Goal: Task Accomplishment & Management: Use online tool/utility

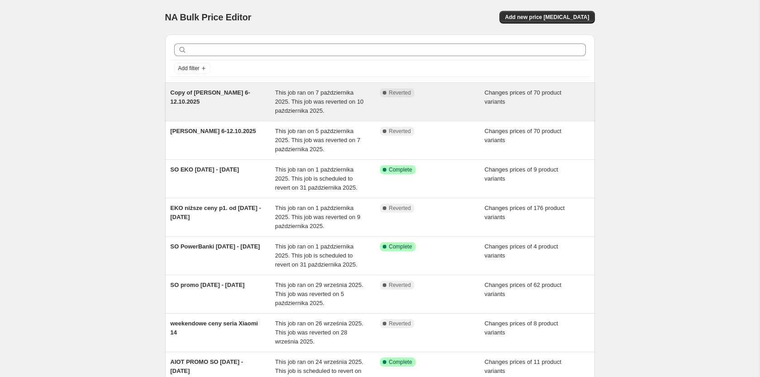
click at [270, 100] on div "Copy of [PERSON_NAME] 6-12.10.2025" at bounding box center [222, 101] width 105 height 27
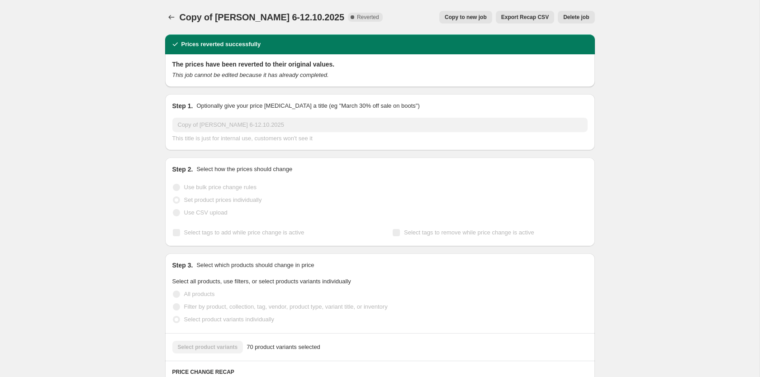
click at [474, 19] on span "Copy to new job" at bounding box center [466, 17] width 42 height 7
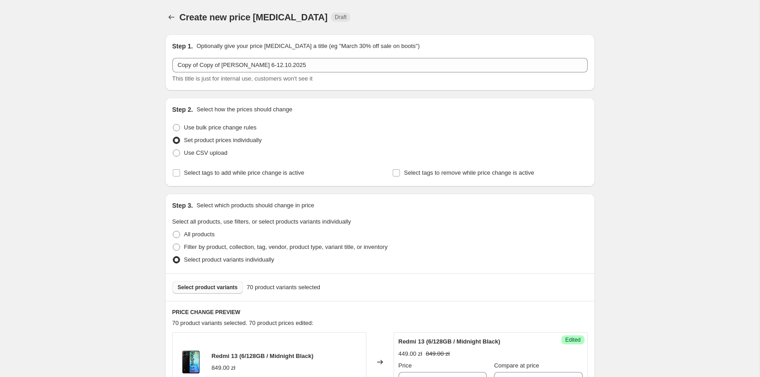
click at [223, 284] on span "Select product variants" at bounding box center [208, 287] width 60 height 7
click at [207, 288] on span "Select product variants" at bounding box center [208, 287] width 60 height 7
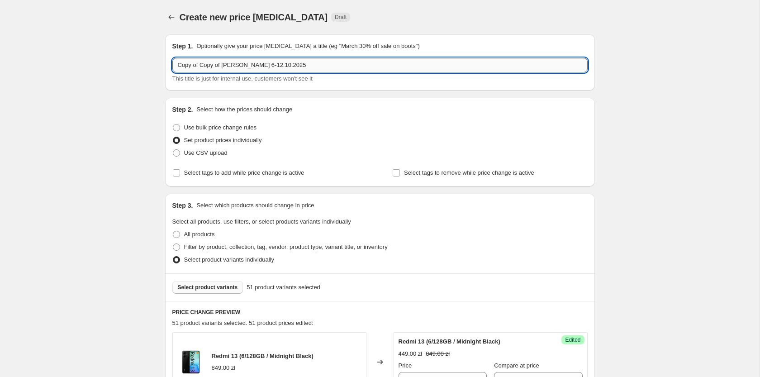
drag, startPoint x: 223, startPoint y: 64, endPoint x: 132, endPoint y: 62, distance: 91.4
click at [172, 62] on input "Copy of Copy of Xiao SM 6-12.10.2025" at bounding box center [379, 65] width 415 height 14
drag, startPoint x: 203, startPoint y: 66, endPoint x: 198, endPoint y: 65, distance: 5.0
click at [198, 65] on input "[PERSON_NAME] 6-12.10.2025" at bounding box center [379, 65] width 415 height 14
click at [213, 67] on input "Xiao SM 12-12.10.2025" at bounding box center [379, 65] width 415 height 14
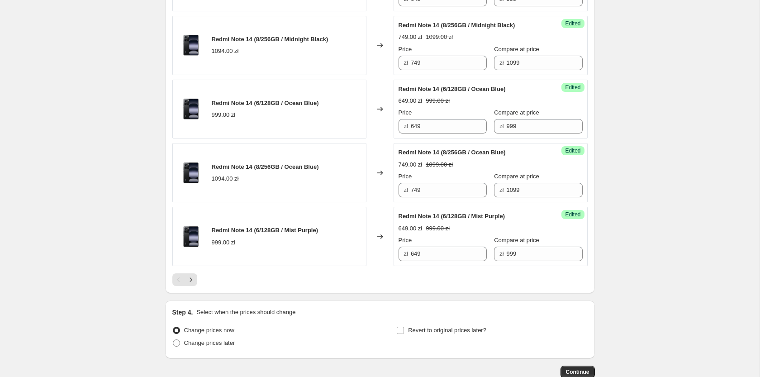
scroll to position [1391, 0]
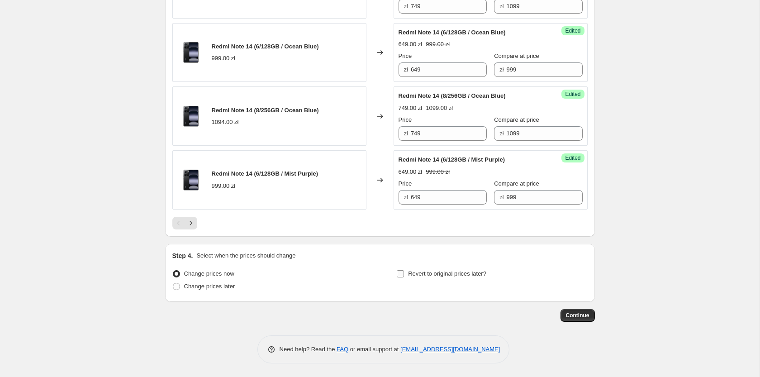
type input "[PERSON_NAME] 12-19.10.2025"
click at [410, 275] on span "Revert to original prices later?" at bounding box center [447, 273] width 78 height 7
click at [404, 275] on input "Revert to original prices later?" at bounding box center [400, 273] width 7 height 7
checkbox input "true"
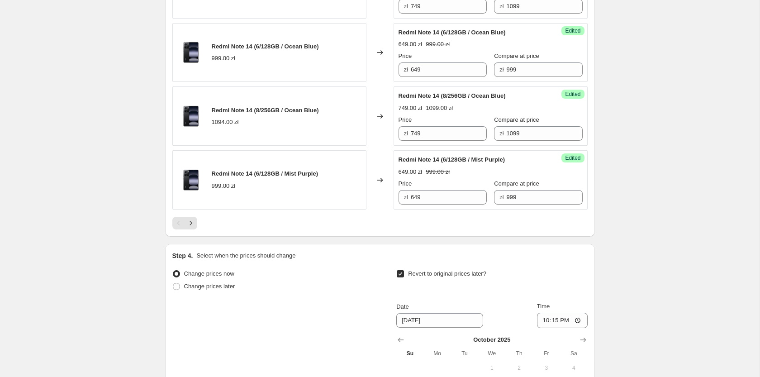
scroll to position [1530, 0]
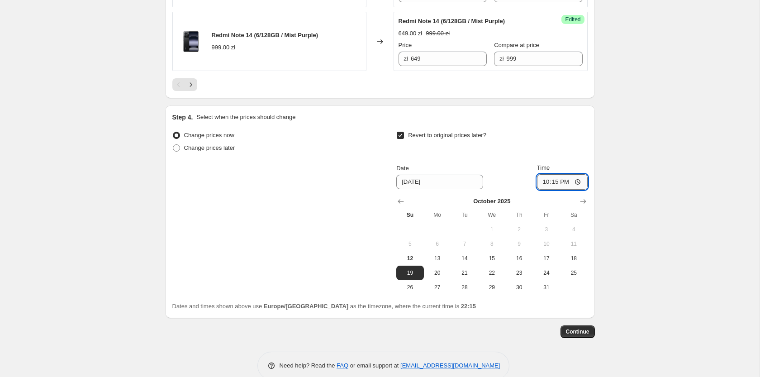
click at [567, 182] on input "22:15" at bounding box center [562, 181] width 51 height 15
type input "23:55"
click at [576, 331] on span "Continue" at bounding box center [578, 331] width 24 height 7
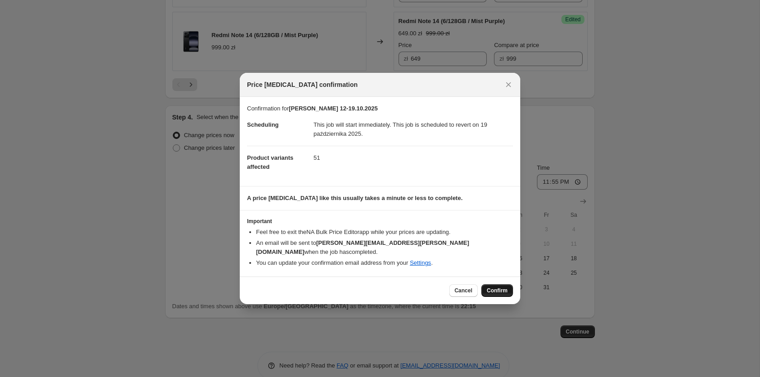
click at [498, 287] on span "Confirm" at bounding box center [497, 290] width 21 height 7
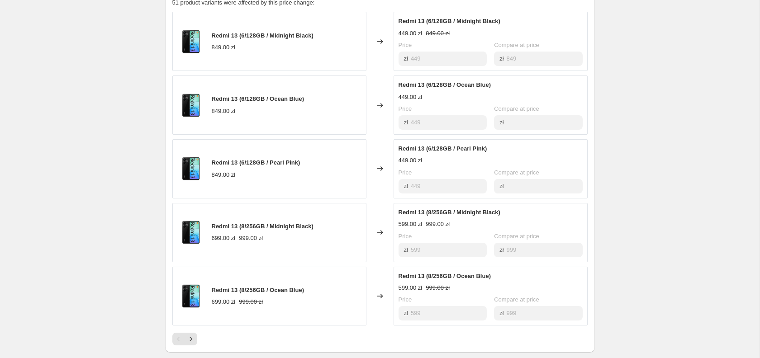
scroll to position [600, 0]
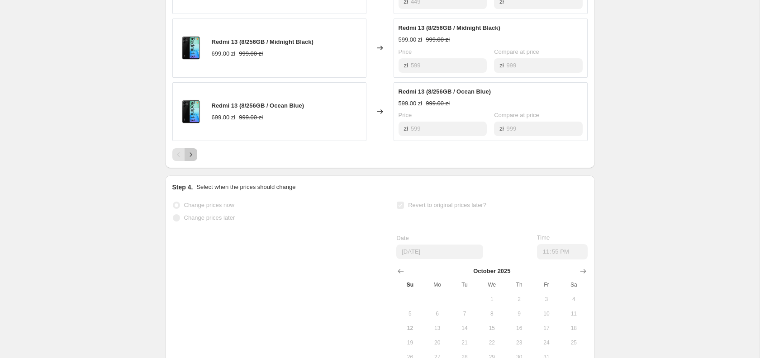
click at [194, 153] on icon "Next" at bounding box center [190, 154] width 9 height 9
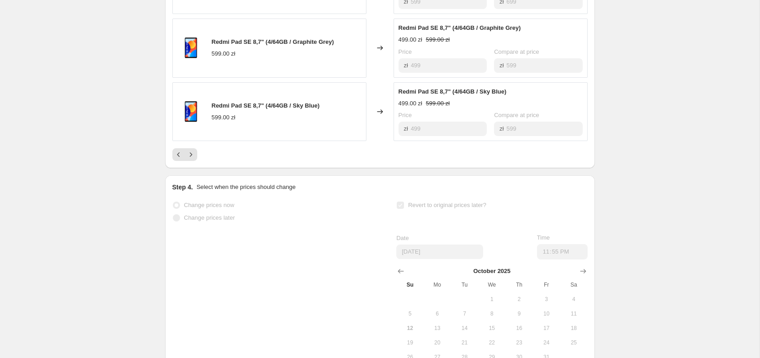
scroll to position [684, 0]
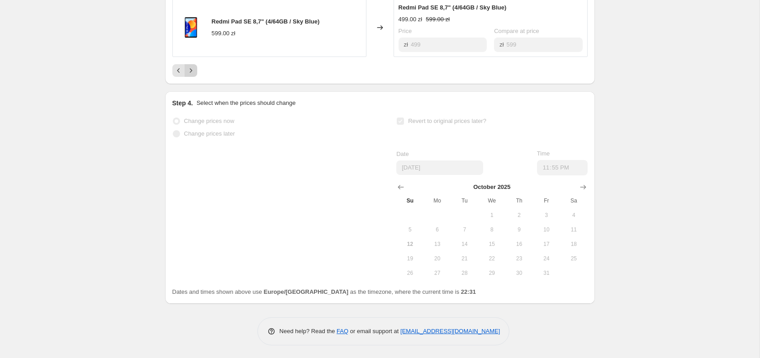
click at [190, 72] on icon "Next" at bounding box center [190, 71] width 2 height 4
click at [189, 74] on icon "Next" at bounding box center [190, 70] width 9 height 9
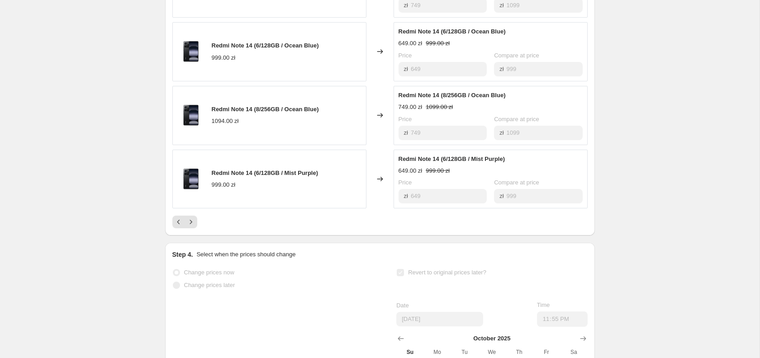
scroll to position [453, 0]
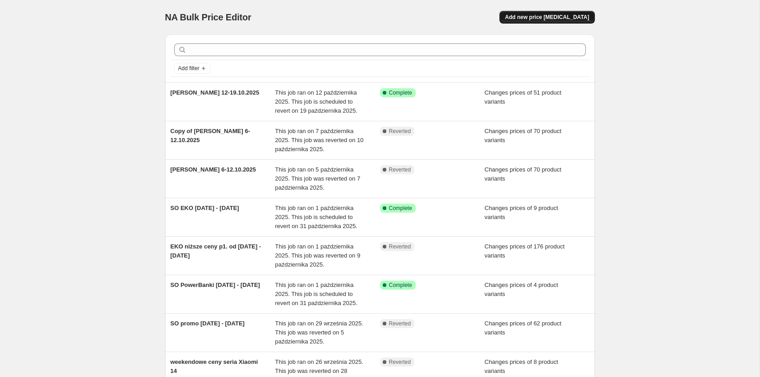
click at [563, 18] on span "Add new price [MEDICAL_DATA]" at bounding box center [547, 17] width 84 height 7
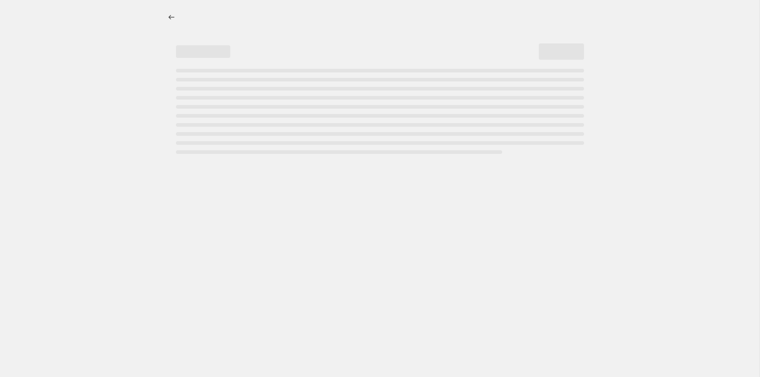
select select "percentage"
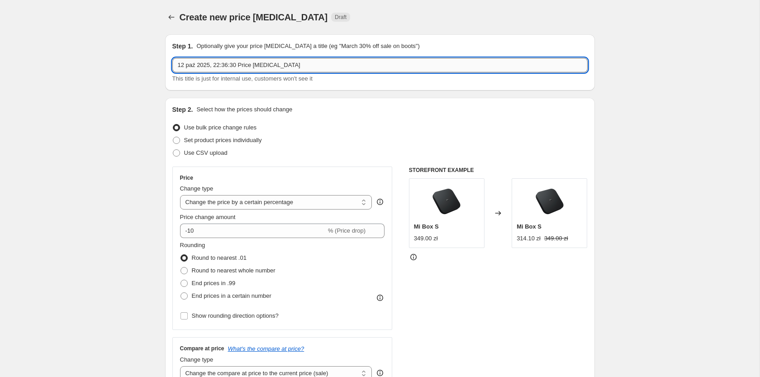
click at [237, 67] on input "12 paź 2025, 22:36:30 Price [MEDICAL_DATA]" at bounding box center [379, 65] width 415 height 14
drag, startPoint x: 232, startPoint y: 65, endPoint x: 221, endPoint y: 67, distance: 11.5
click at [221, 67] on input "12-31 paz 2025 SM" at bounding box center [379, 65] width 415 height 14
click at [179, 65] on input "12-31 paz 2025" at bounding box center [379, 65] width 415 height 14
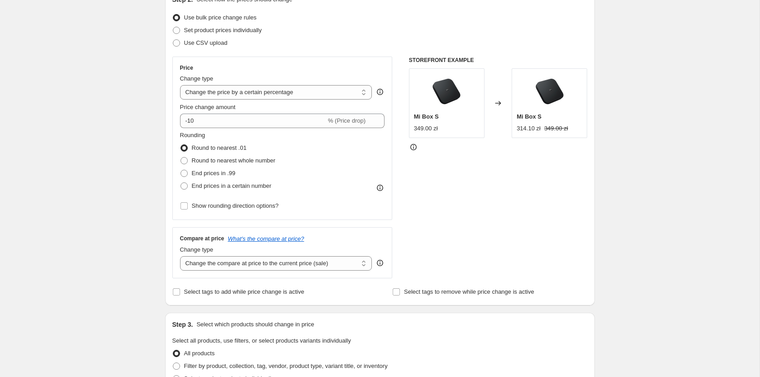
scroll to position [92, 0]
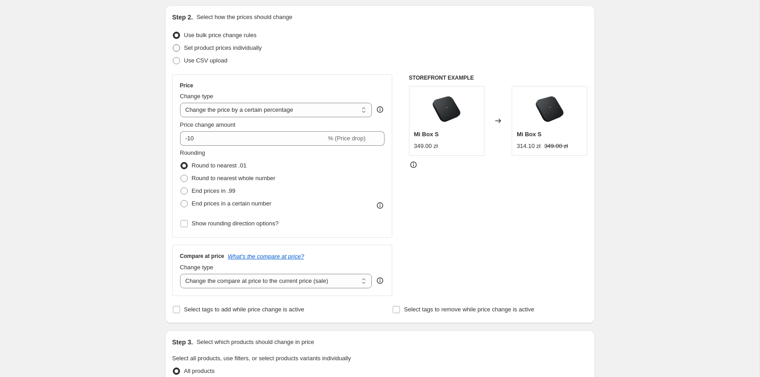
type input "SM 12-31 paz 2025"
click at [204, 50] on span "Set product prices individually" at bounding box center [223, 47] width 78 height 7
click at [173, 45] on input "Set product prices individually" at bounding box center [173, 44] width 0 height 0
radio input "true"
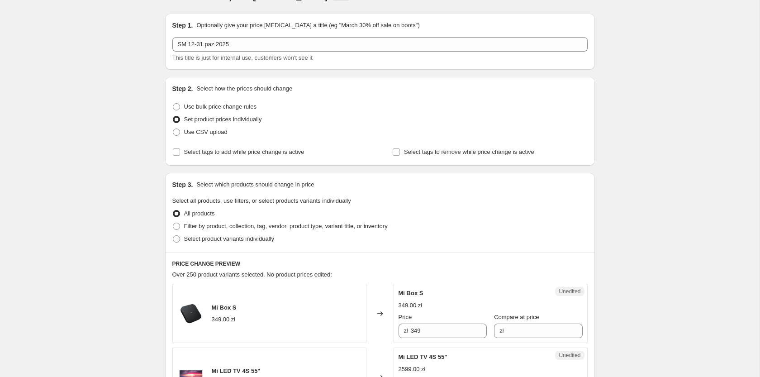
scroll to position [0, 0]
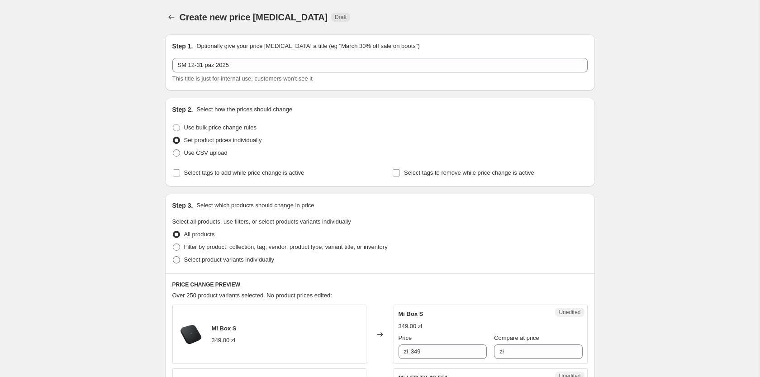
click at [205, 261] on span "Select product variants individually" at bounding box center [229, 259] width 90 height 7
click at [173, 256] on input "Select product variants individually" at bounding box center [173, 256] width 0 height 0
radio input "true"
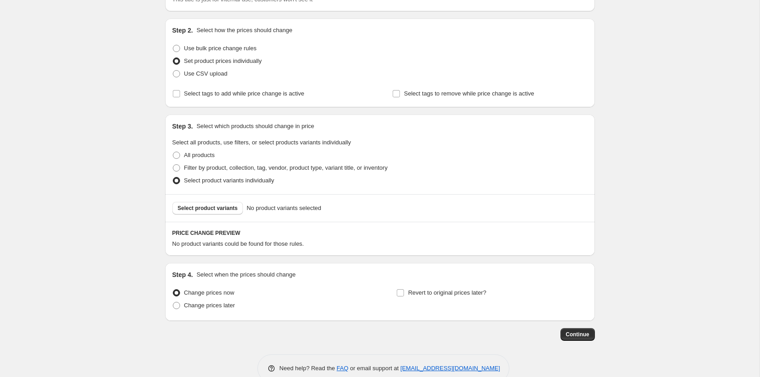
scroll to position [98, 0]
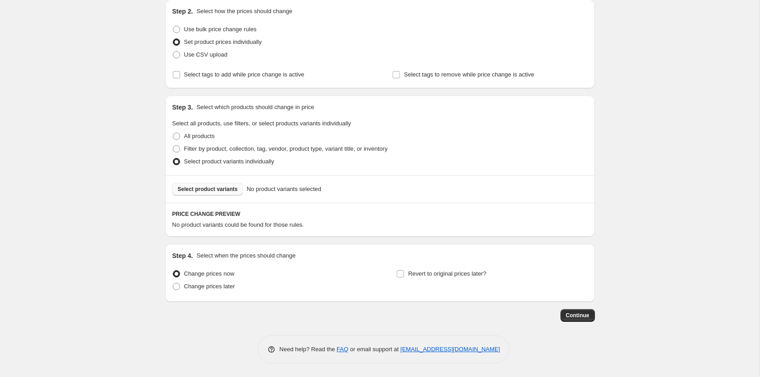
click at [212, 193] on button "Select product variants" at bounding box center [207, 189] width 71 height 13
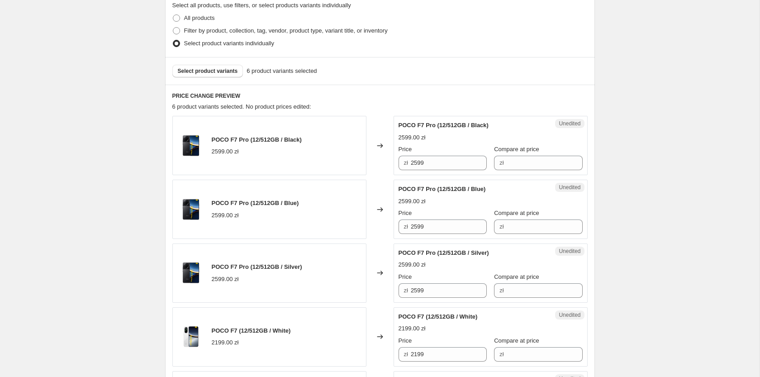
scroll to position [190, 0]
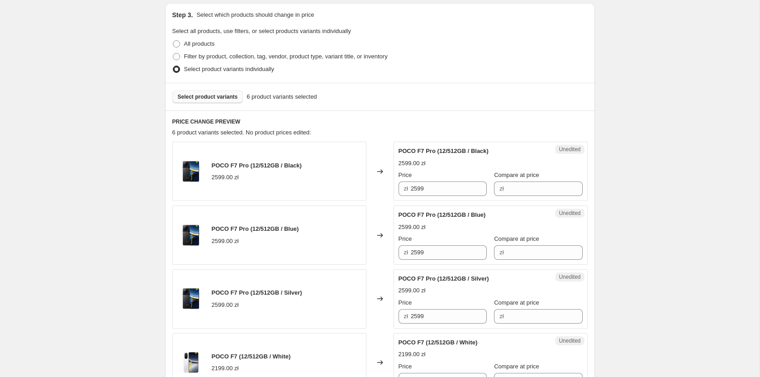
click at [208, 97] on span "Select product variants" at bounding box center [208, 96] width 60 height 7
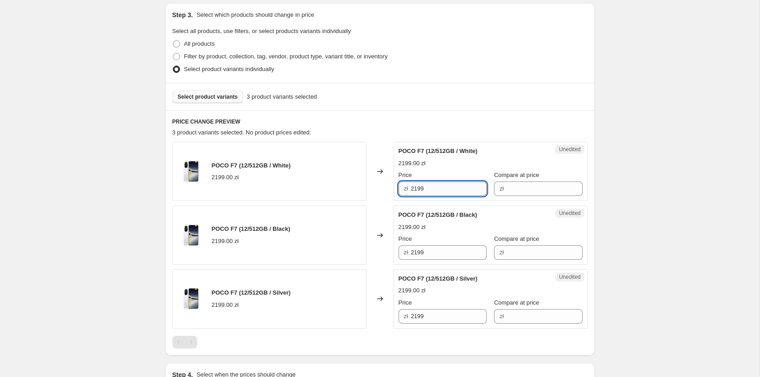
click at [443, 190] on input "2199" at bounding box center [449, 188] width 76 height 14
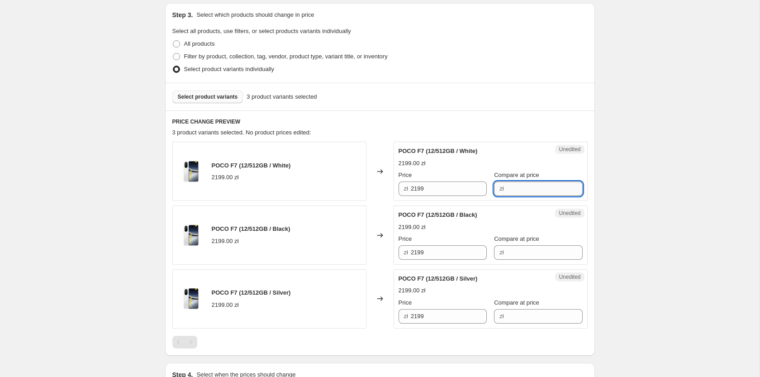
click at [509, 189] on input "Compare at price" at bounding box center [544, 188] width 76 height 14
paste input "2199"
type input "2199"
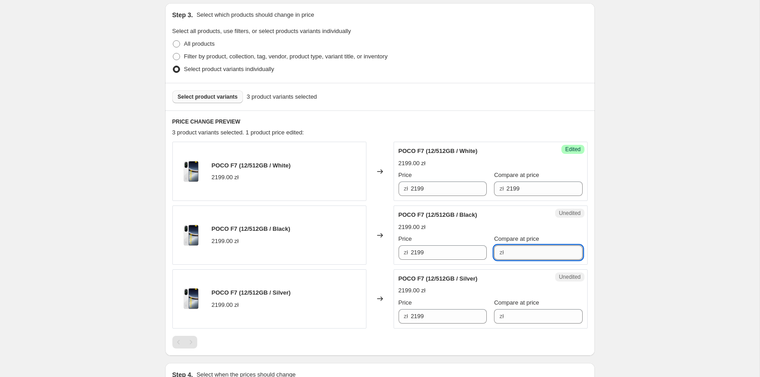
click at [506, 250] on input "Compare at price" at bounding box center [544, 252] width 76 height 14
paste input "2199"
type input "2199"
click at [513, 320] on input "Compare at price" at bounding box center [544, 316] width 76 height 14
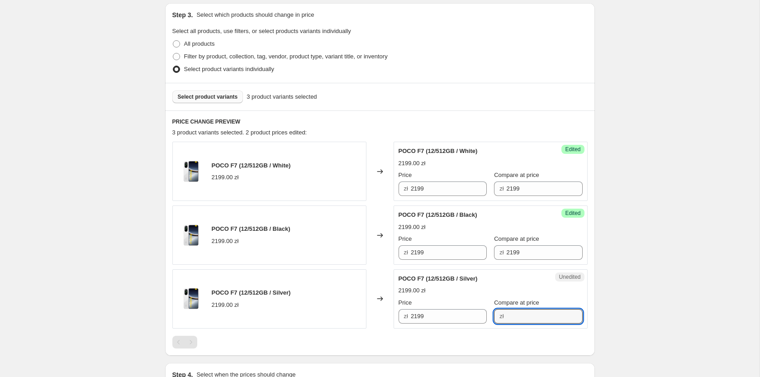
paste input "2199"
type input "2199"
click at [435, 185] on div "Price zł 2199" at bounding box center [442, 182] width 88 height 25
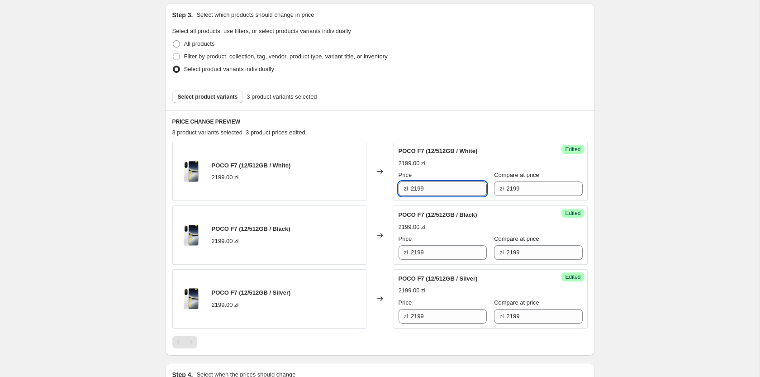
click at [437, 190] on input "2199" at bounding box center [449, 188] width 76 height 14
type input "1999"
click at [457, 250] on input "2199" at bounding box center [449, 252] width 76 height 14
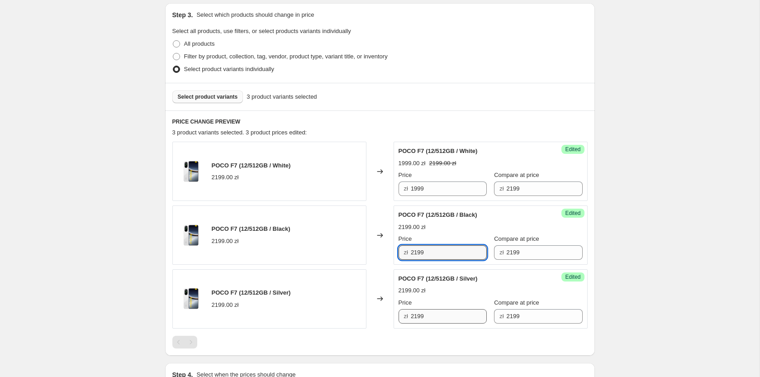
paste input "19"
type input "1999"
click at [430, 318] on input "2199" at bounding box center [449, 316] width 76 height 14
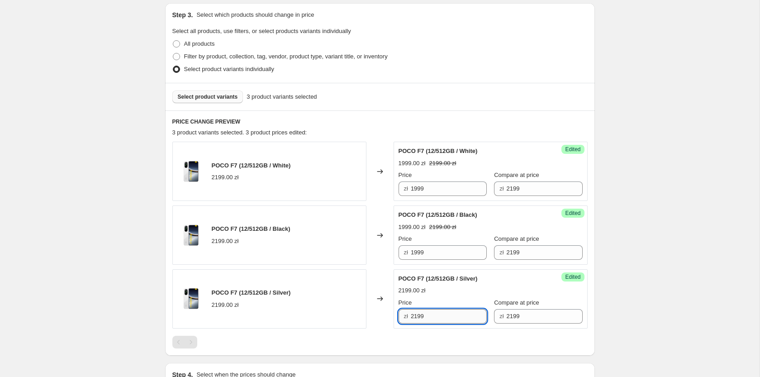
paste input "19"
type input "1999"
drag, startPoint x: 195, startPoint y: 101, endPoint x: 144, endPoint y: 63, distance: 63.7
click at [195, 100] on button "Select product variants" at bounding box center [207, 96] width 71 height 13
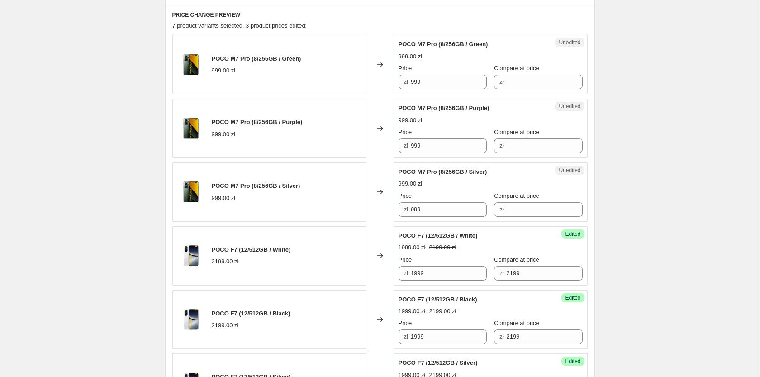
scroll to position [329, 0]
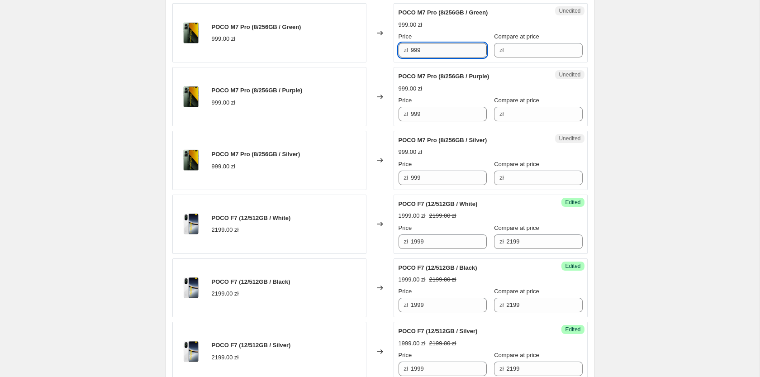
click at [451, 52] on input "999" at bounding box center [449, 50] width 76 height 14
paste input "849,00 zł"
click at [450, 111] on input "999" at bounding box center [449, 114] width 76 height 14
click at [440, 54] on input "999" at bounding box center [449, 50] width 76 height 14
type input "849"
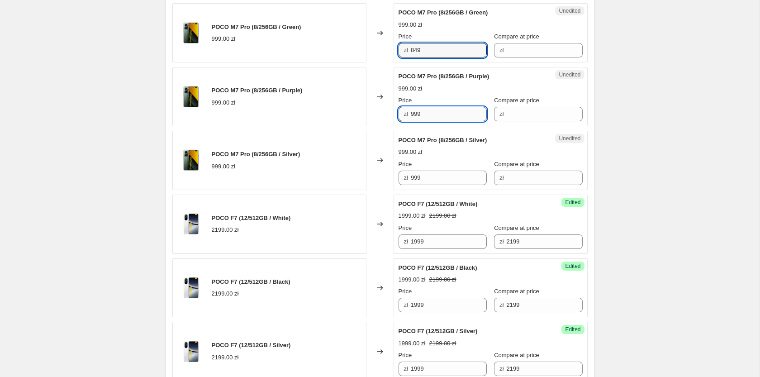
click at [427, 110] on input "999" at bounding box center [449, 114] width 76 height 14
paste input "84"
type input "849"
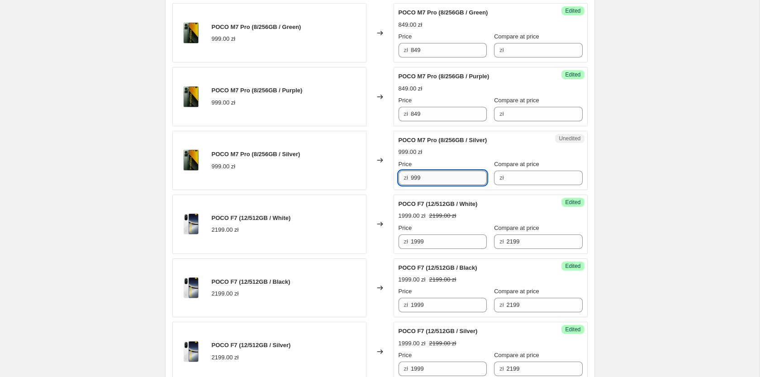
click at [421, 179] on input "999" at bounding box center [449, 177] width 76 height 14
click at [514, 173] on input "Compare at price" at bounding box center [544, 177] width 76 height 14
paste input "999"
type input "999"
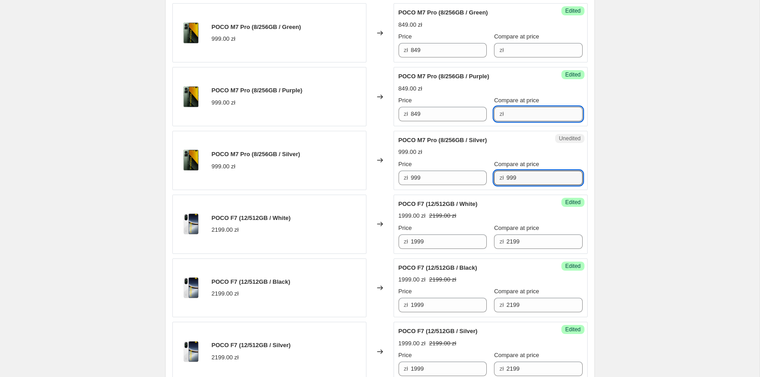
click at [509, 116] on input "Compare at price" at bounding box center [544, 114] width 76 height 14
paste input "999"
type input "999"
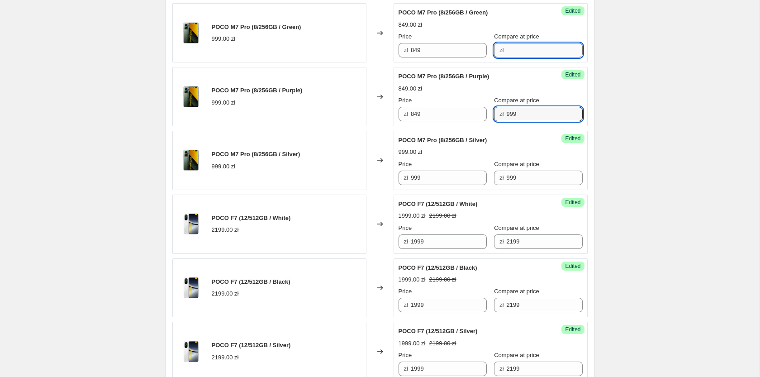
click at [507, 52] on input "Compare at price" at bounding box center [544, 50] width 76 height 14
paste input "999"
type input "999"
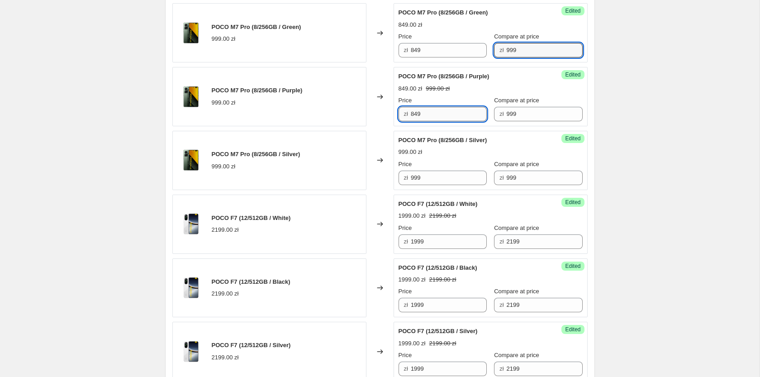
click at [450, 109] on input "849" at bounding box center [449, 114] width 76 height 14
click at [432, 176] on input "999" at bounding box center [449, 177] width 76 height 14
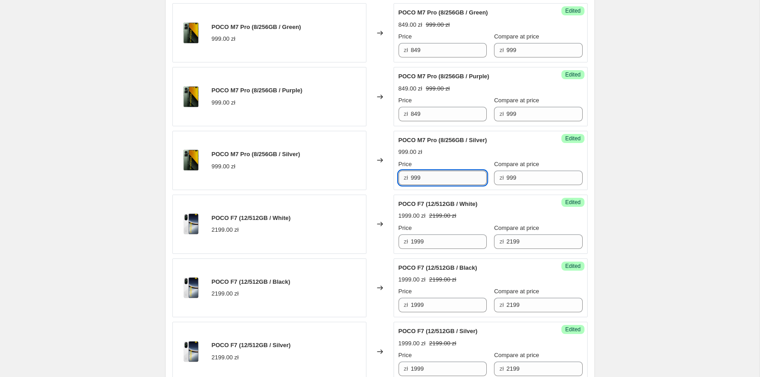
paste input "84"
type input "849"
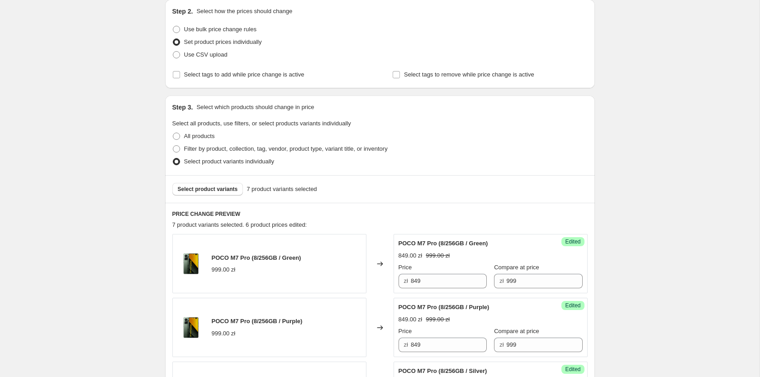
scroll to position [0, 0]
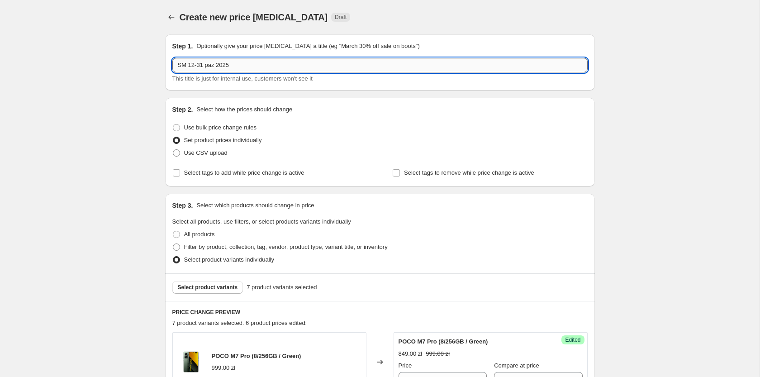
drag, startPoint x: 201, startPoint y: 66, endPoint x: 196, endPoint y: 69, distance: 5.5
click at [196, 69] on input "SM 12-31 paz 2025" at bounding box center [379, 65] width 415 height 14
click at [200, 66] on input "SM 12-31 paz 2025" at bounding box center [379, 65] width 415 height 14
type input "SM 12-26 paz 2025"
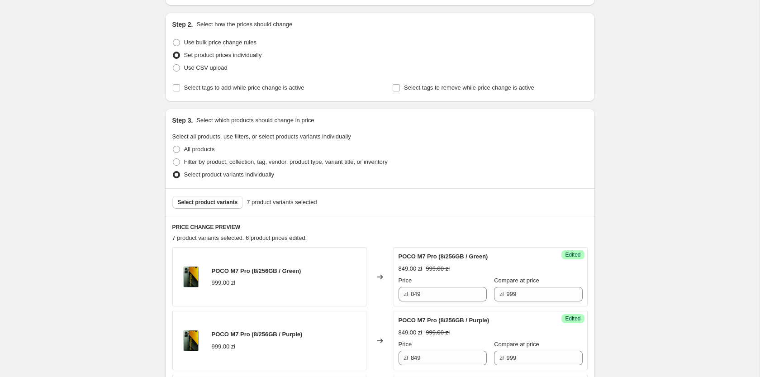
scroll to position [138, 0]
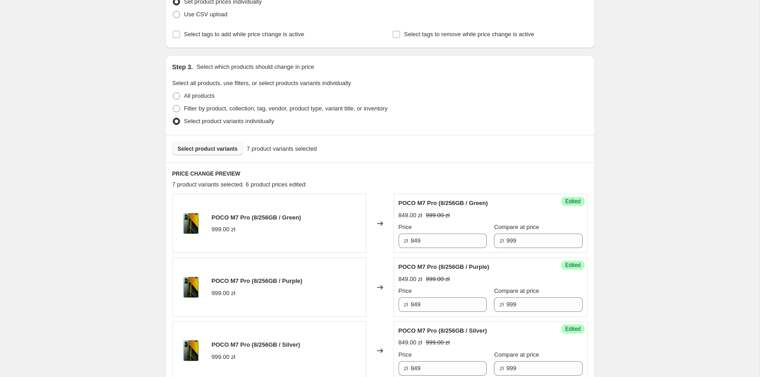
click at [225, 153] on button "Select product variants" at bounding box center [207, 148] width 71 height 13
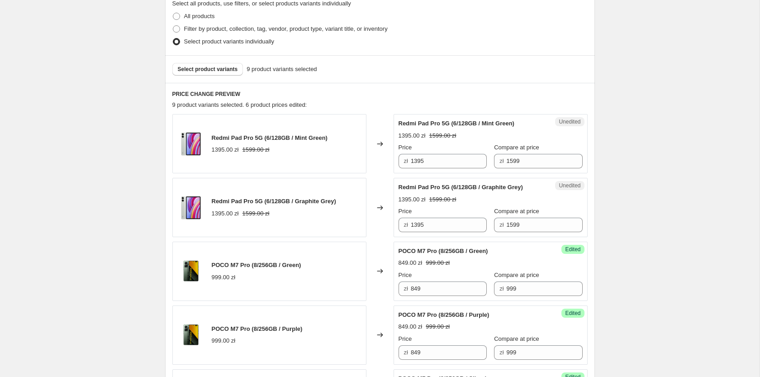
scroll to position [323, 0]
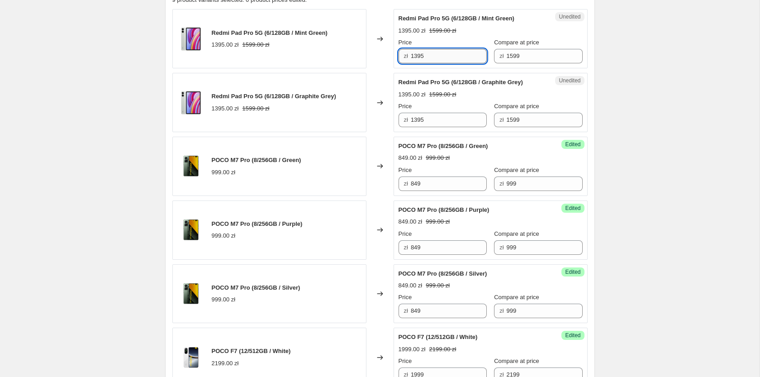
click at [425, 50] on input "1395" at bounding box center [449, 56] width 76 height 14
type input "1399"
click at [436, 124] on input "1395" at bounding box center [449, 120] width 76 height 14
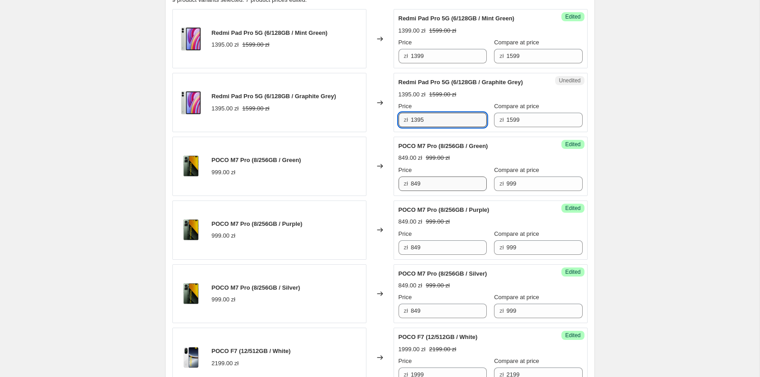
paste input "9"
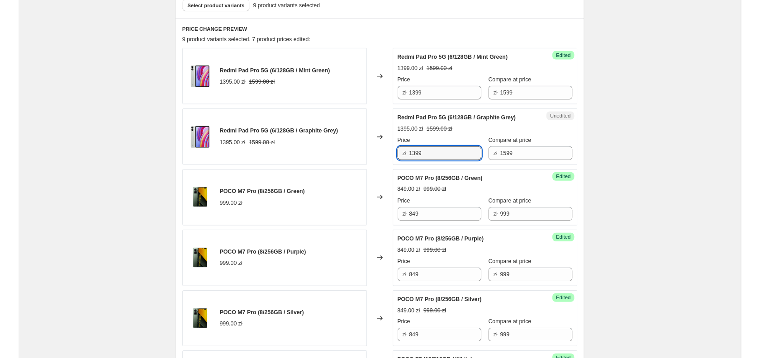
scroll to position [231, 0]
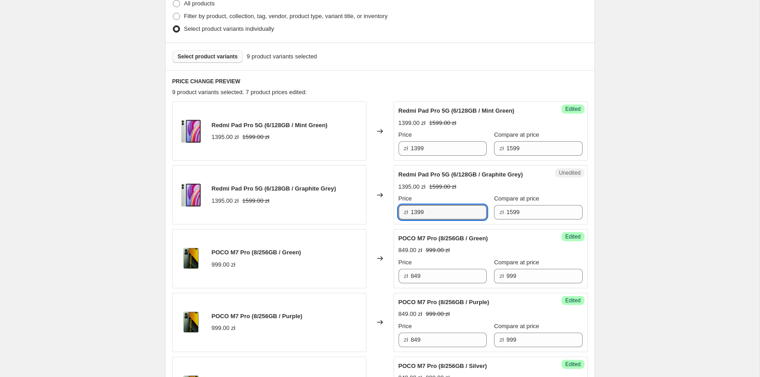
type input "1399"
click at [198, 57] on span "Select product variants" at bounding box center [208, 56] width 60 height 7
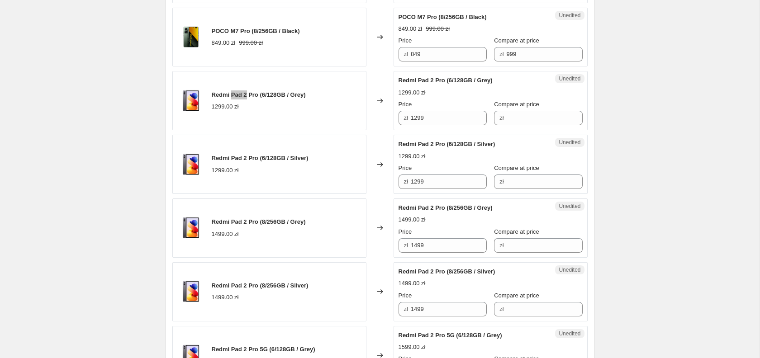
scroll to position [842, 0]
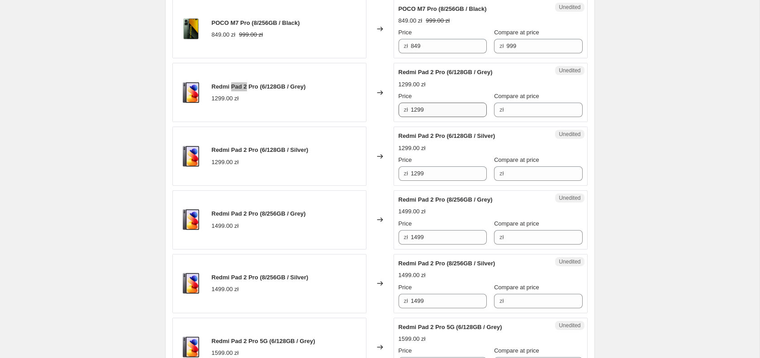
click at [440, 110] on input "1299" at bounding box center [449, 110] width 76 height 14
click at [438, 111] on input "1299" at bounding box center [449, 110] width 76 height 14
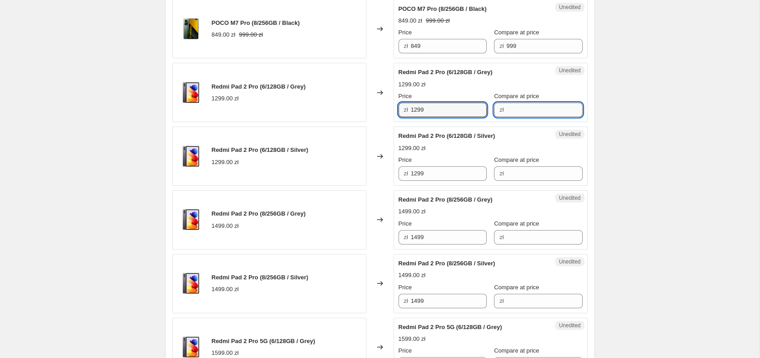
click at [509, 114] on input "Compare at price" at bounding box center [544, 110] width 76 height 14
paste input "1299"
type input "1299"
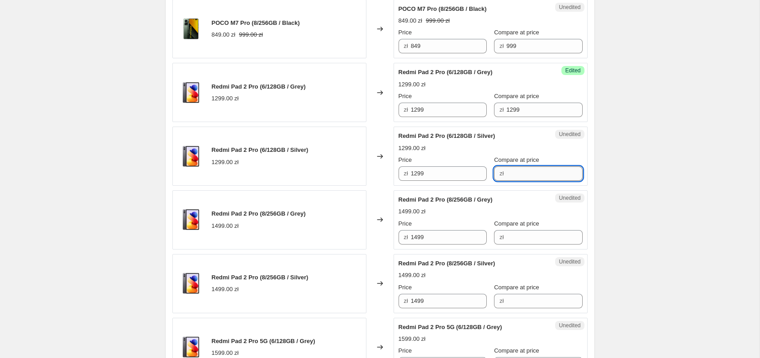
click at [519, 172] on input "Compare at price" at bounding box center [544, 173] width 76 height 14
paste input "1299"
type input "1299"
click at [415, 110] on input "1299" at bounding box center [449, 110] width 76 height 14
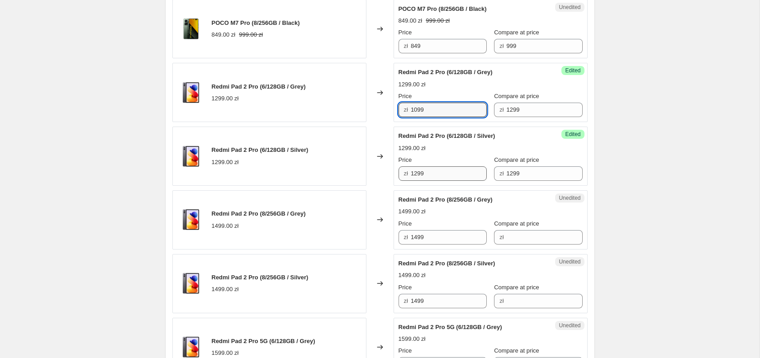
type input "1099"
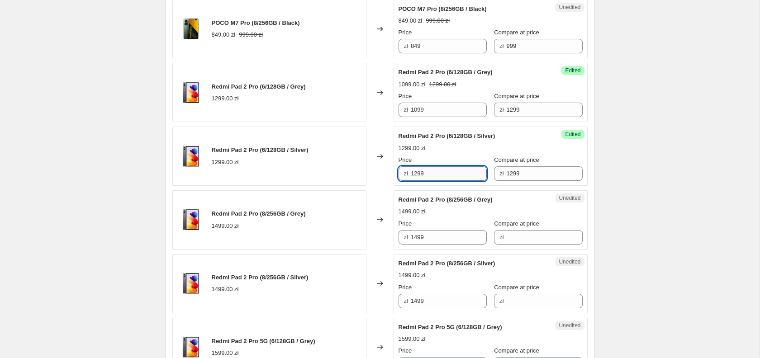
click at [428, 174] on input "1299" at bounding box center [449, 173] width 76 height 14
paste input "0"
type input "1099"
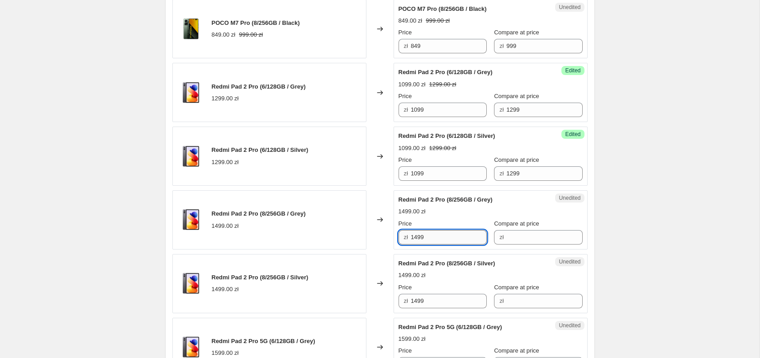
click at [437, 237] on input "1499" at bounding box center [449, 237] width 76 height 14
click at [521, 239] on input "Compare at price" at bounding box center [544, 237] width 76 height 14
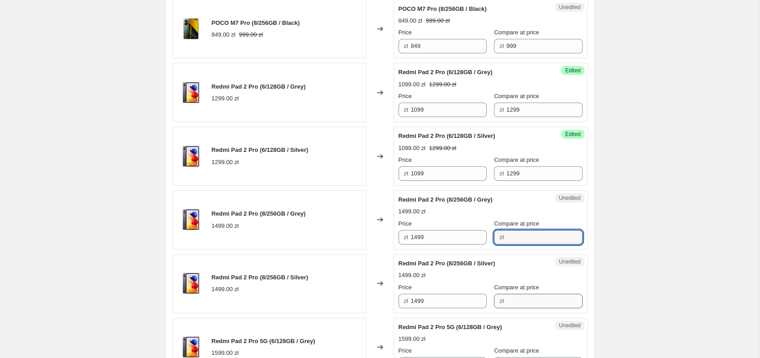
paste input "1499"
type input "1499"
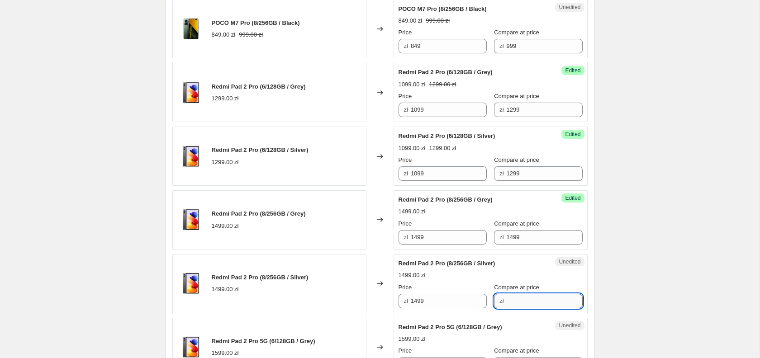
click at [510, 295] on input "Compare at price" at bounding box center [544, 301] width 76 height 14
paste input "1499"
type input "1499"
click at [440, 237] on input "1499" at bounding box center [449, 237] width 76 height 14
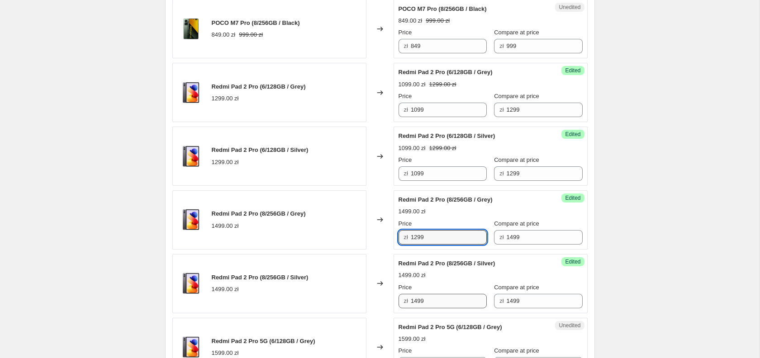
type input "1299"
click at [439, 298] on input "1499" at bounding box center [449, 301] width 76 height 14
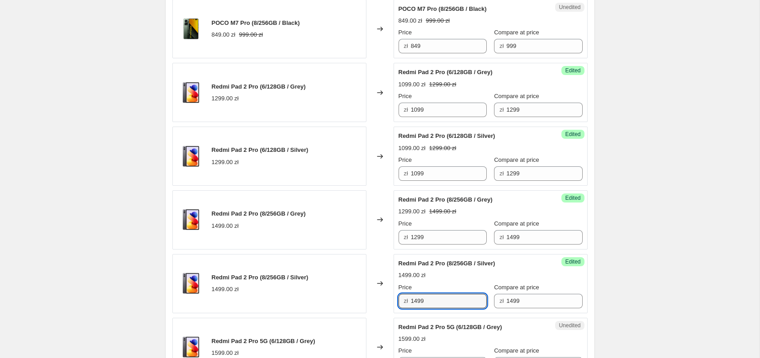
paste input "2"
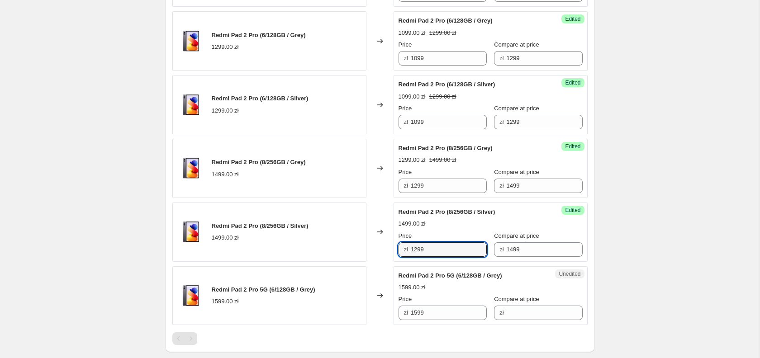
scroll to position [980, 0]
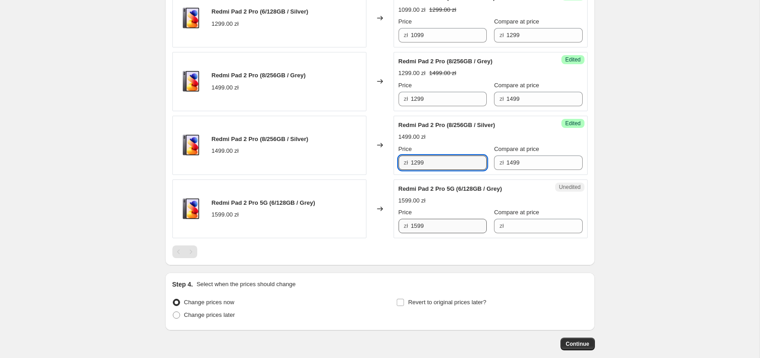
type input "1299"
click at [432, 227] on input "1599" at bounding box center [449, 226] width 76 height 14
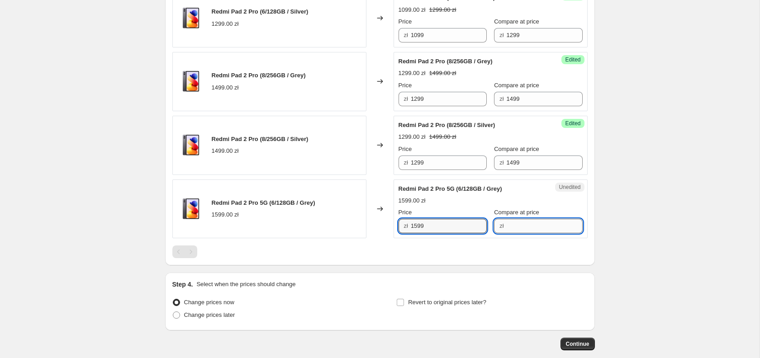
click at [509, 227] on input "Compare at price" at bounding box center [544, 226] width 76 height 14
paste input "1599"
type input "1599"
click at [439, 225] on input "1599" at bounding box center [449, 226] width 76 height 14
type input "1399"
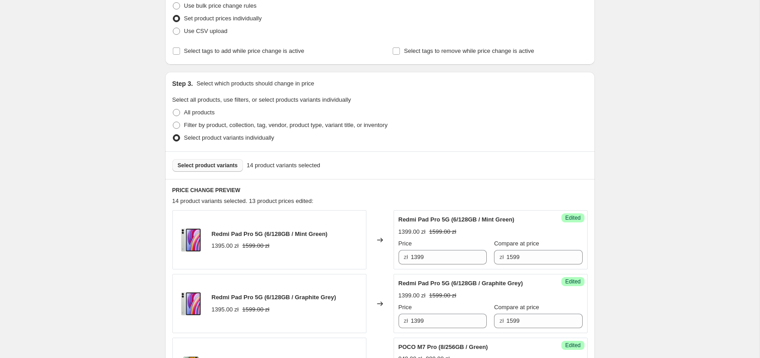
scroll to position [104, 0]
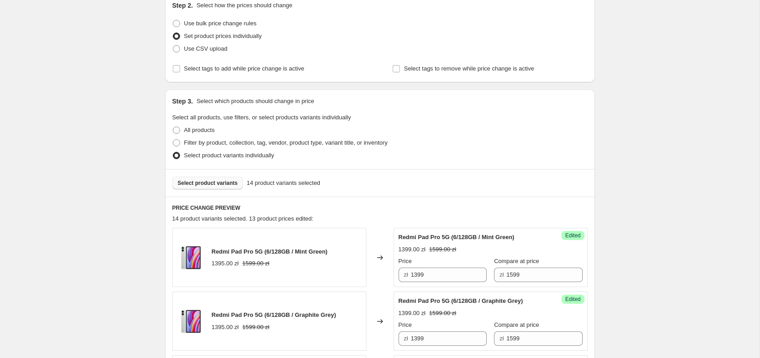
click at [210, 188] on button "Select product variants" at bounding box center [207, 183] width 71 height 13
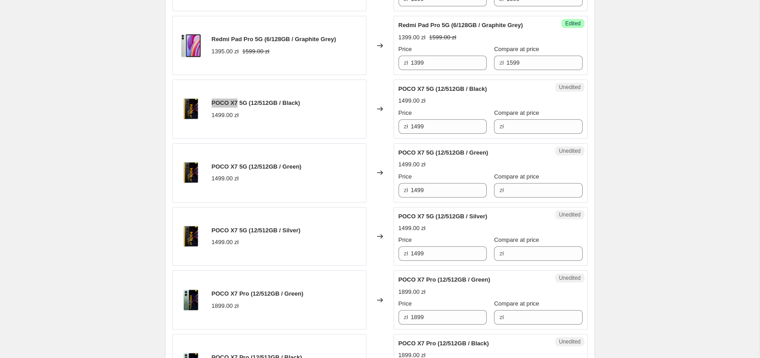
scroll to position [396, 0]
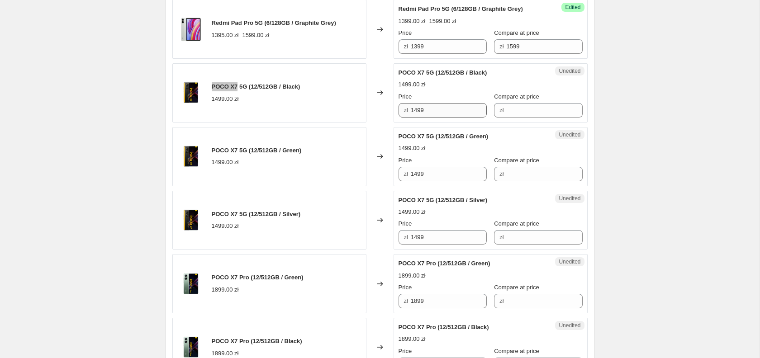
click at [446, 111] on input "1499" at bounding box center [449, 110] width 76 height 14
click at [443, 111] on input "1499" at bounding box center [449, 110] width 76 height 14
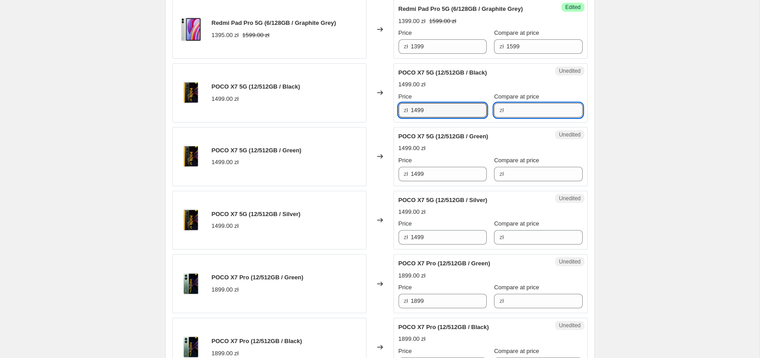
click at [509, 109] on input "Compare at price" at bounding box center [544, 110] width 76 height 14
paste input "1499"
type input "1499"
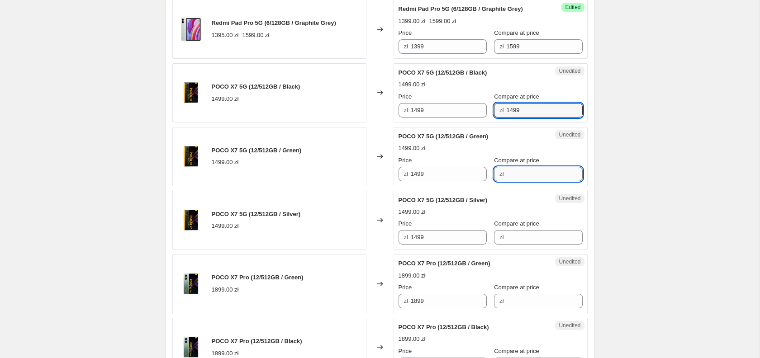
click at [507, 170] on input "Compare at price" at bounding box center [544, 174] width 76 height 14
paste input "1499"
type input "1499"
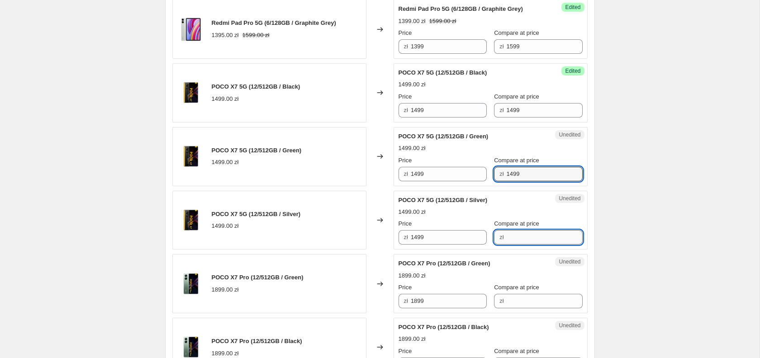
click at [511, 241] on input "Compare at price" at bounding box center [544, 237] width 76 height 14
paste input "1499"
type input "1499"
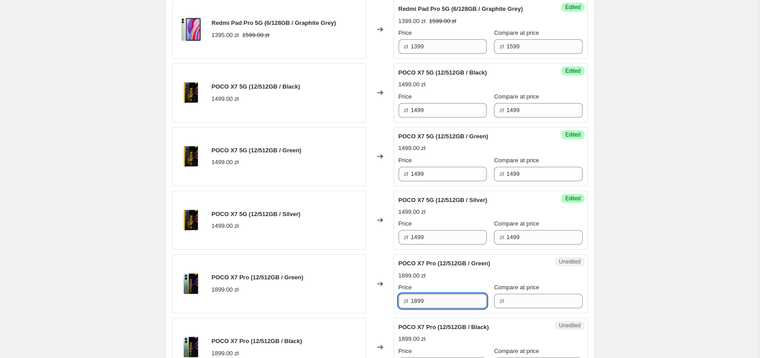
click at [445, 300] on input "1899" at bounding box center [449, 301] width 76 height 14
click at [512, 304] on input "Compare at price" at bounding box center [544, 301] width 76 height 14
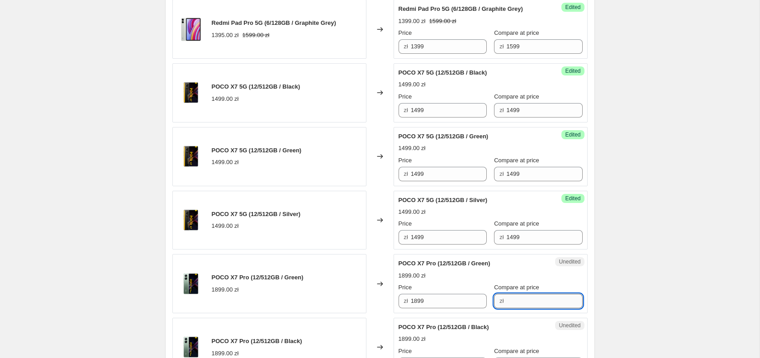
paste input "1899"
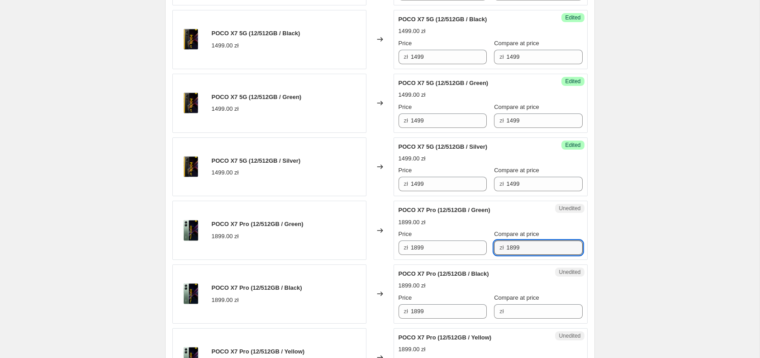
scroll to position [488, 0]
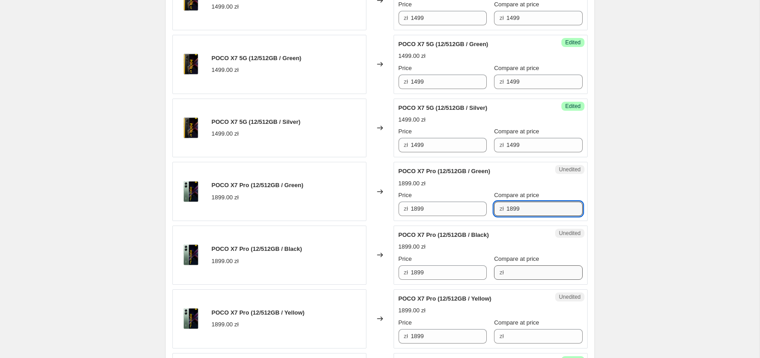
type input "1899"
click at [514, 273] on input "Compare at price" at bounding box center [544, 272] width 76 height 14
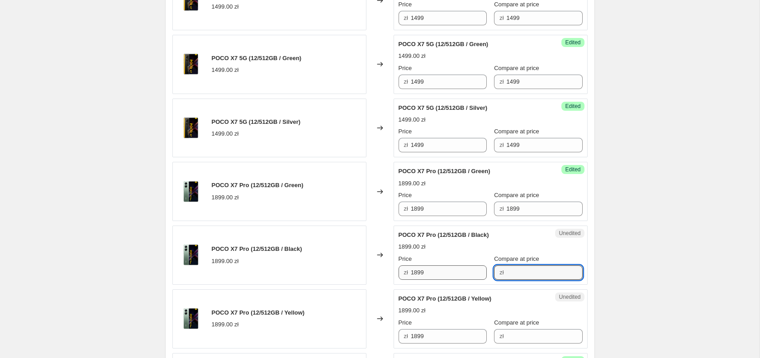
paste input "1899"
type input "1899"
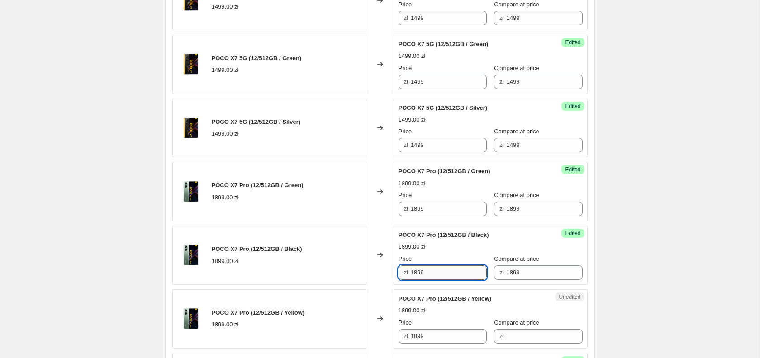
click at [435, 275] on input "1899" at bounding box center [449, 272] width 76 height 14
type input "1599"
click at [454, 210] on input "1899" at bounding box center [449, 209] width 76 height 14
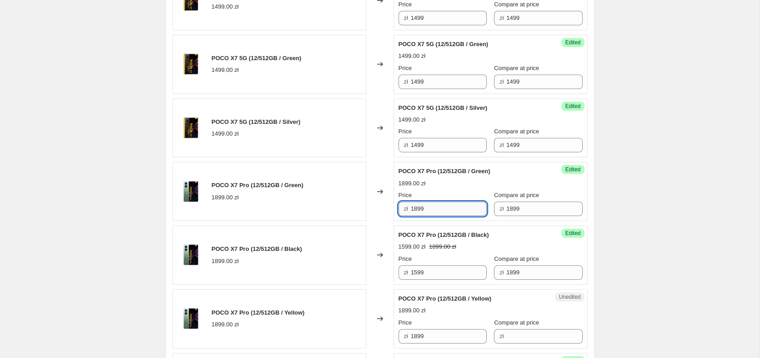
paste input "5"
type input "1599"
click at [437, 147] on input "1499" at bounding box center [449, 145] width 76 height 14
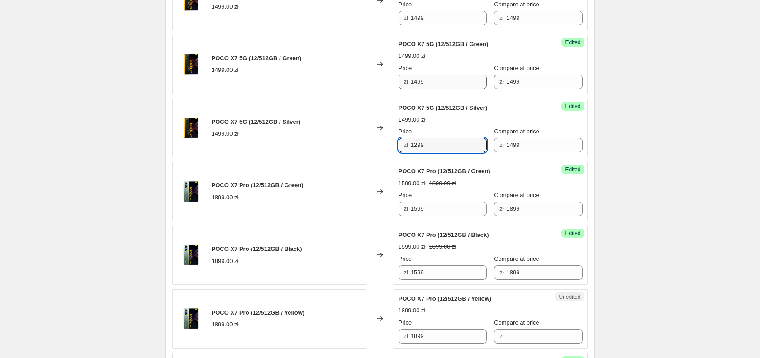
type input "1299"
click at [441, 78] on input "1499" at bounding box center [449, 82] width 76 height 14
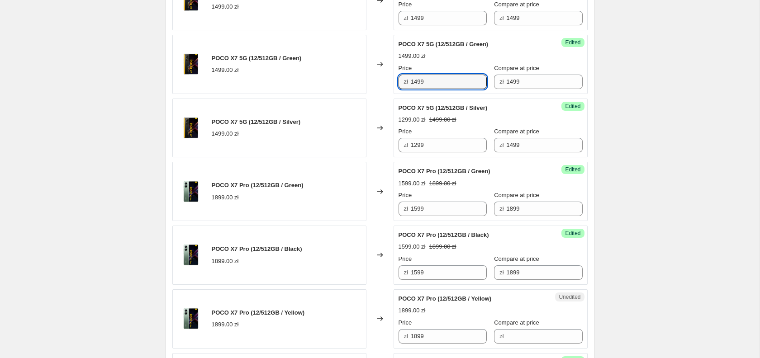
paste input "2"
type input "1299"
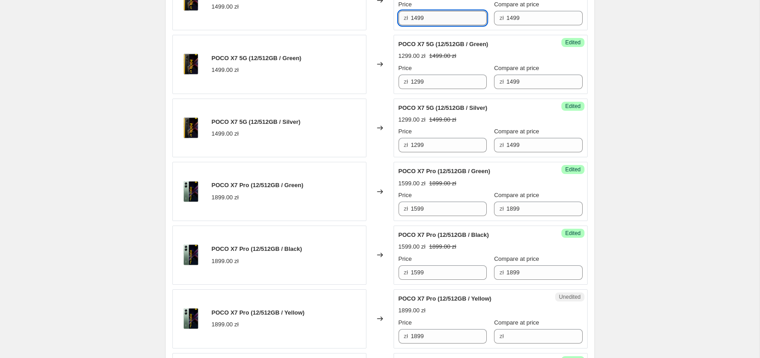
click at [434, 18] on input "1499" at bounding box center [449, 18] width 76 height 14
paste input "2"
type input "1299"
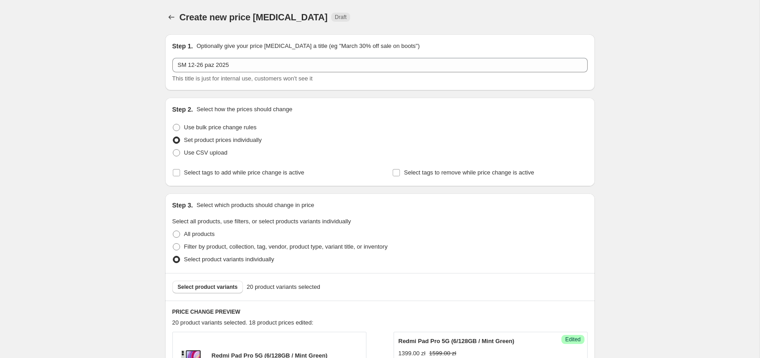
scroll to position [185, 0]
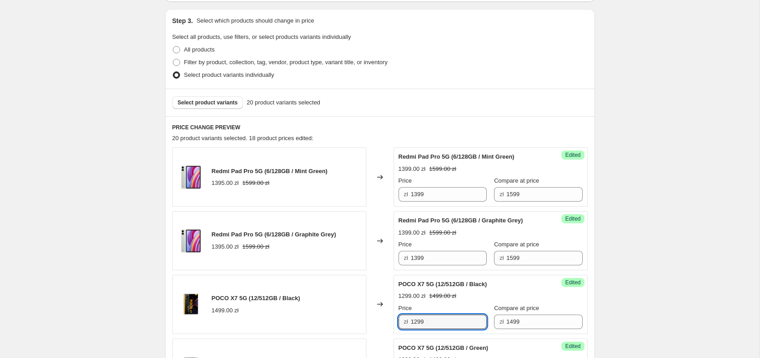
click at [197, 109] on div "Select product variants 20 product variants selected" at bounding box center [380, 103] width 430 height 28
click at [199, 101] on span "Select product variants" at bounding box center [208, 102] width 60 height 7
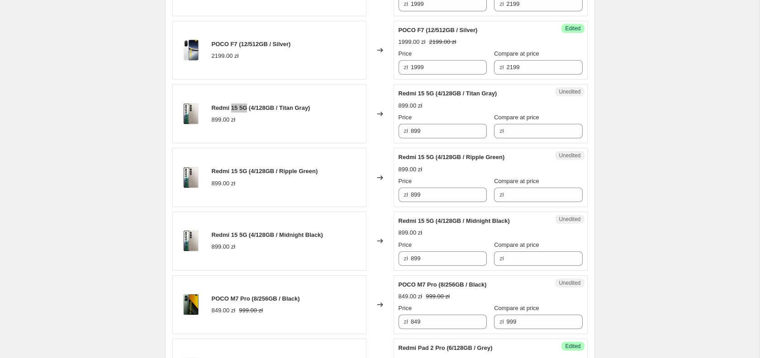
scroll to position [1160, 0]
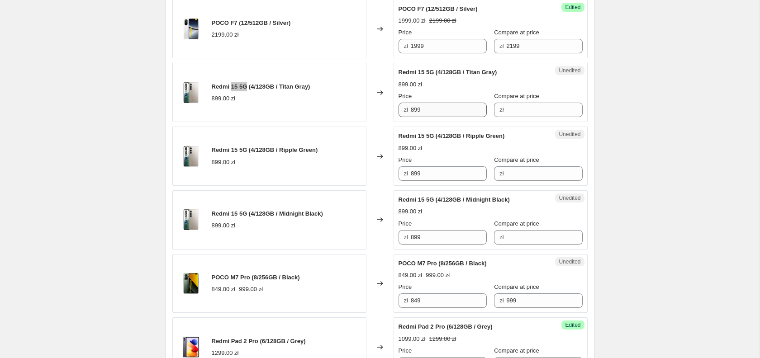
click at [426, 105] on input "899" at bounding box center [449, 110] width 76 height 14
click at [431, 111] on input "899" at bounding box center [449, 110] width 76 height 14
paste input "7"
type input "799"
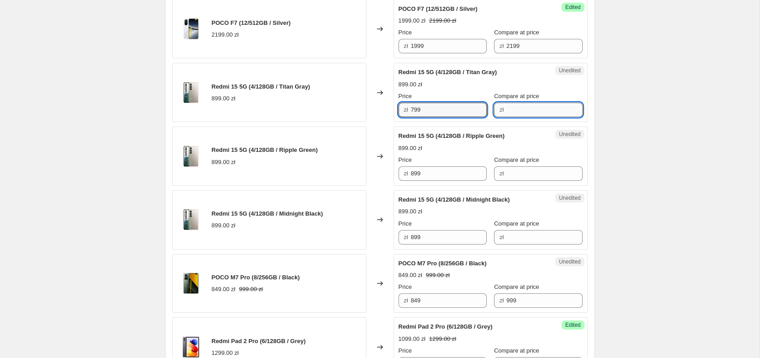
click at [513, 111] on input "Compare at price" at bounding box center [544, 110] width 76 height 14
type input "899"
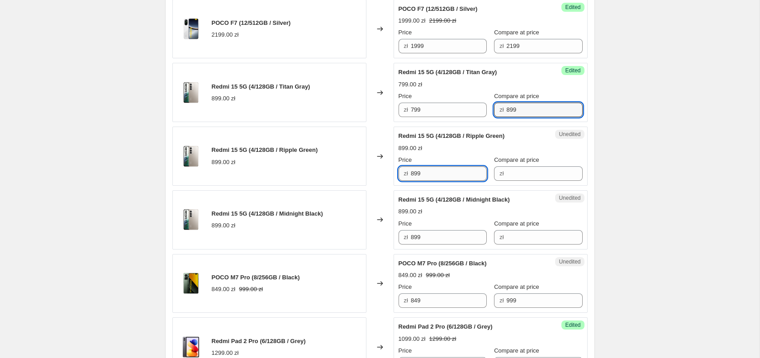
click at [445, 173] on input "899" at bounding box center [449, 173] width 76 height 14
paste input "7"
type input "799"
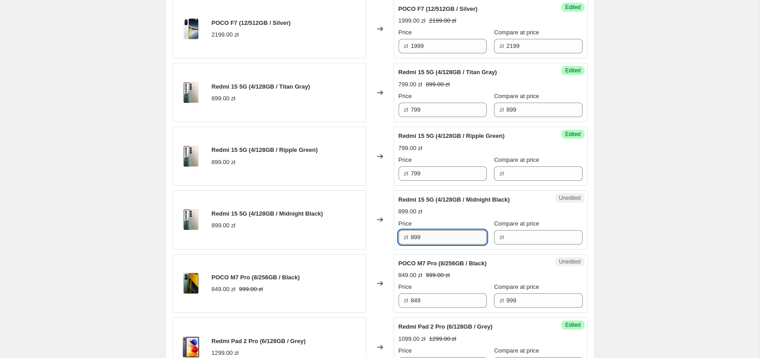
click at [431, 239] on input "899" at bounding box center [449, 237] width 76 height 14
paste input "7"
type input "799"
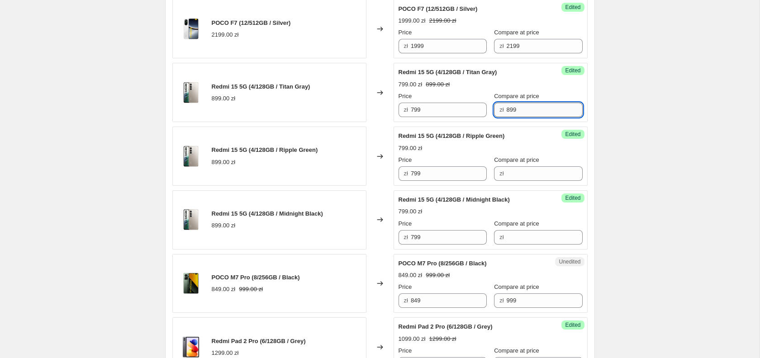
click at [520, 111] on input "899" at bounding box center [544, 110] width 76 height 14
click at [509, 174] on input "Compare at price" at bounding box center [544, 173] width 76 height 14
paste input "899"
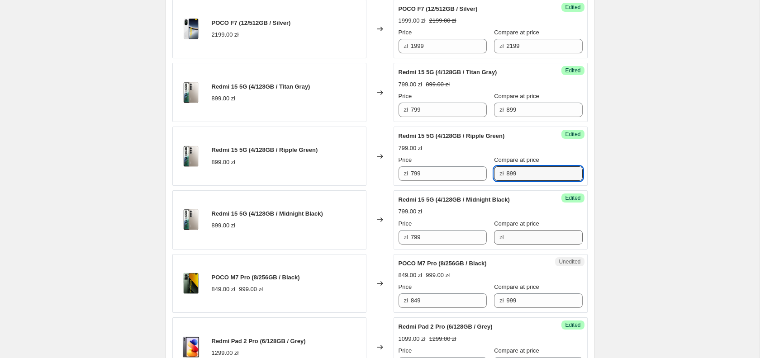
type input "899"
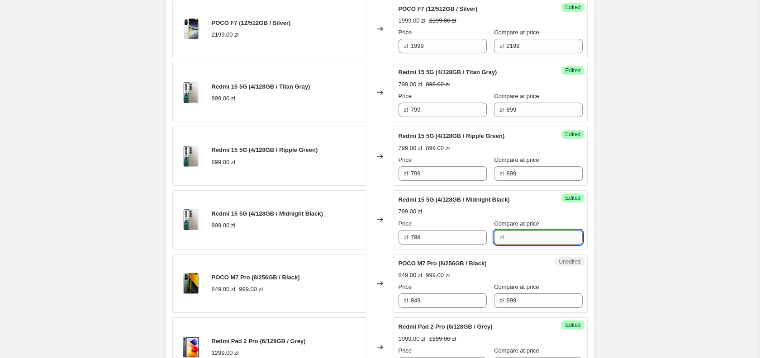
click at [519, 235] on input "Compare at price" at bounding box center [544, 237] width 76 height 14
paste input "899"
type input "899"
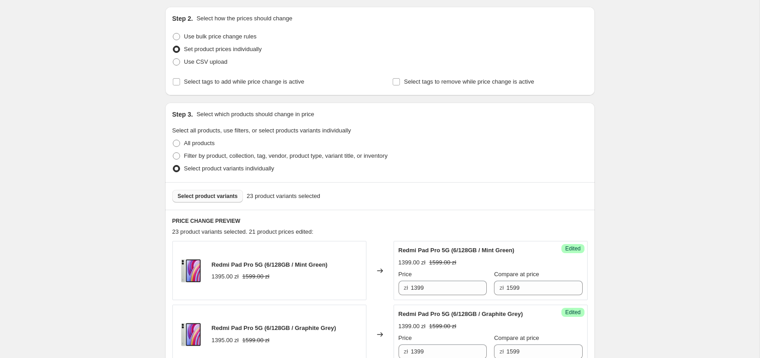
scroll to position [53, 0]
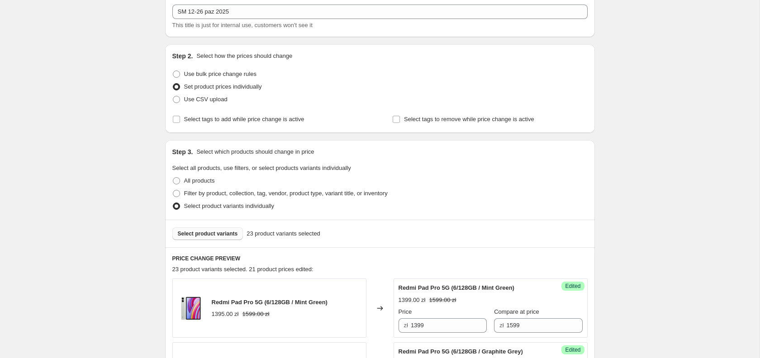
click at [213, 237] on span "Select product variants" at bounding box center [208, 233] width 60 height 7
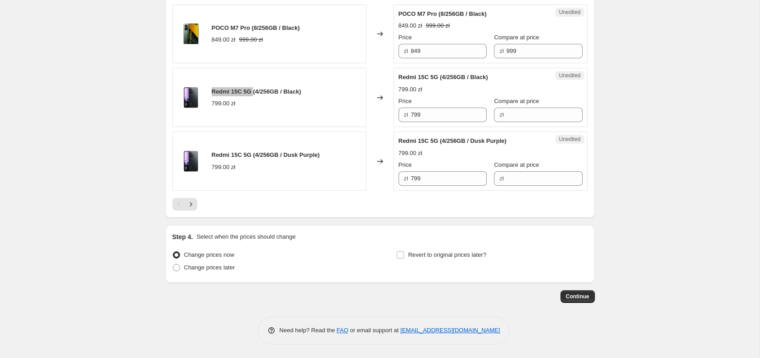
scroll to position [1364, 0]
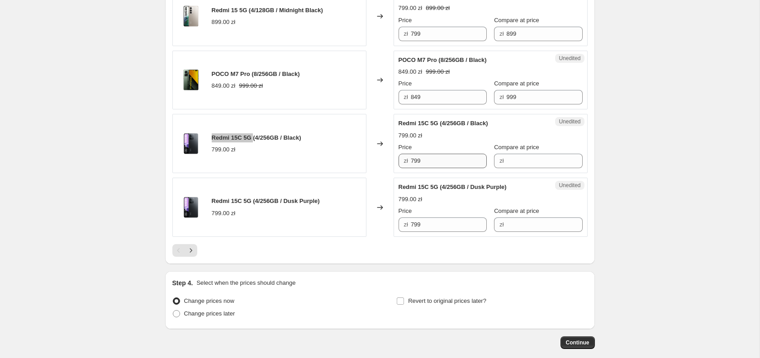
click at [438, 162] on input "799" at bounding box center [449, 161] width 76 height 14
click at [439, 160] on input "799" at bounding box center [449, 161] width 76 height 14
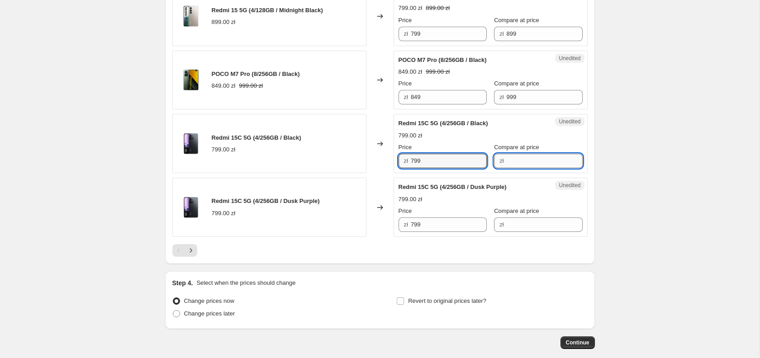
click at [512, 162] on input "Compare at price" at bounding box center [544, 161] width 76 height 14
paste input "799"
type input "799"
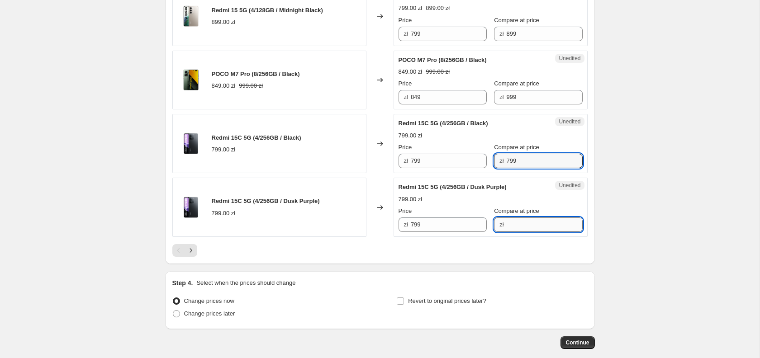
click at [511, 223] on input "Compare at price" at bounding box center [544, 225] width 76 height 14
paste input "799"
type input "799"
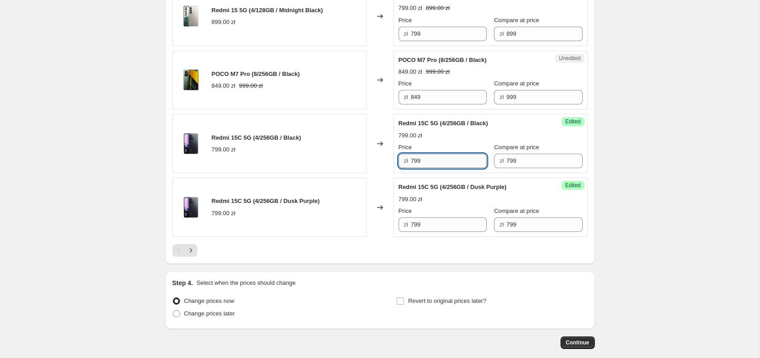
click at [423, 159] on input "799" at bounding box center [449, 161] width 76 height 14
type input "699"
click at [432, 222] on input "799" at bounding box center [449, 225] width 76 height 14
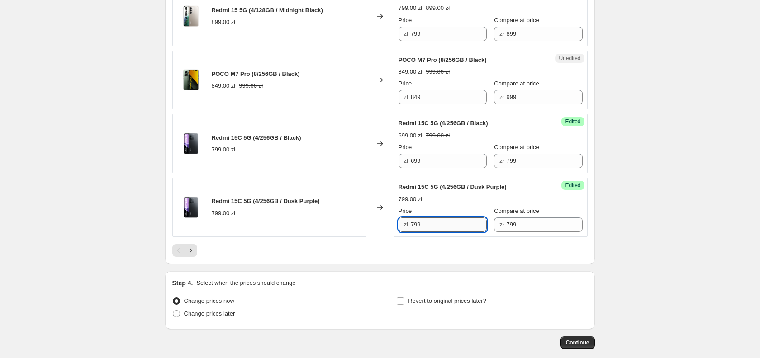
paste input "6"
type input "699"
click at [194, 249] on icon "Next" at bounding box center [190, 250] width 9 height 9
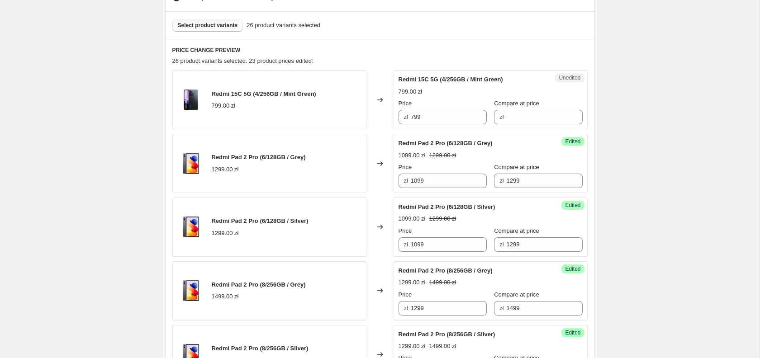
scroll to position [150, 0]
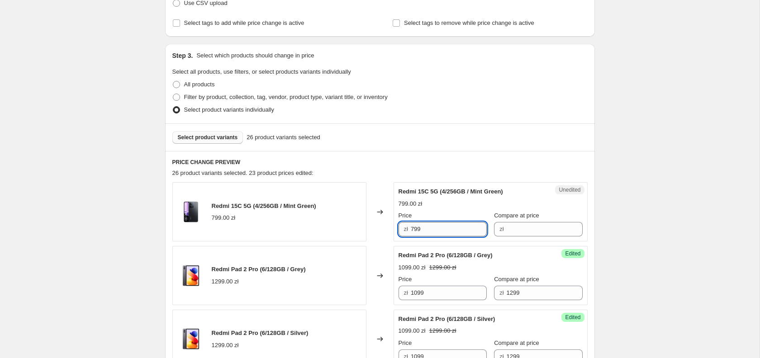
click at [435, 232] on input "799" at bounding box center [449, 229] width 76 height 14
click at [514, 230] on input "Compare at price" at bounding box center [544, 229] width 76 height 14
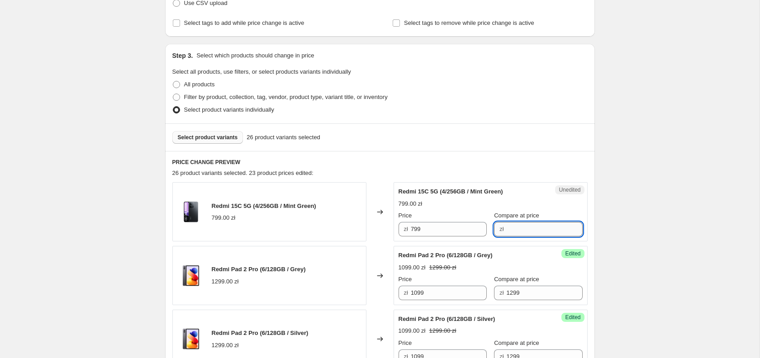
paste input "799"
type input "799"
click at [450, 230] on input "799" at bounding box center [449, 229] width 76 height 14
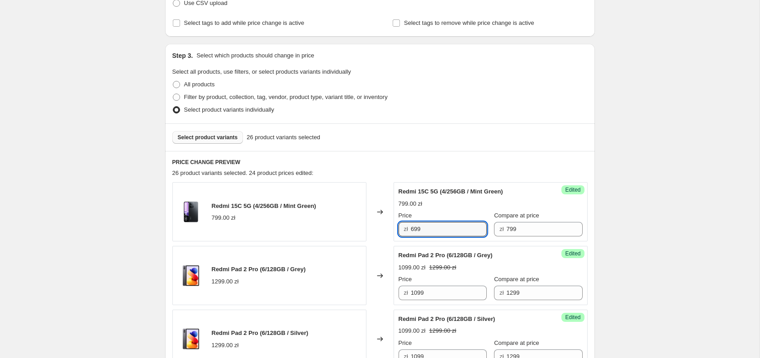
type input "699"
click at [196, 138] on span "Select product variants" at bounding box center [208, 137] width 60 height 7
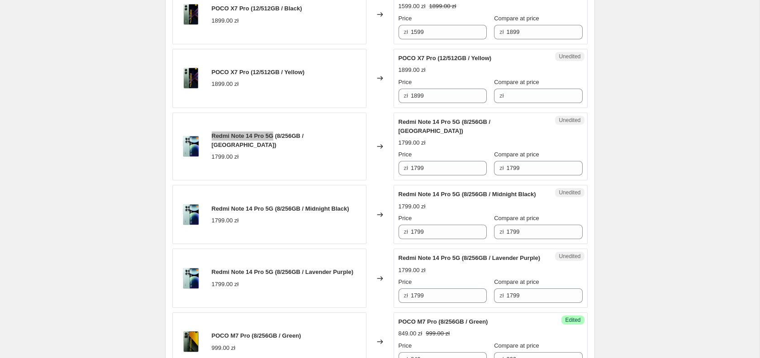
scroll to position [778, 0]
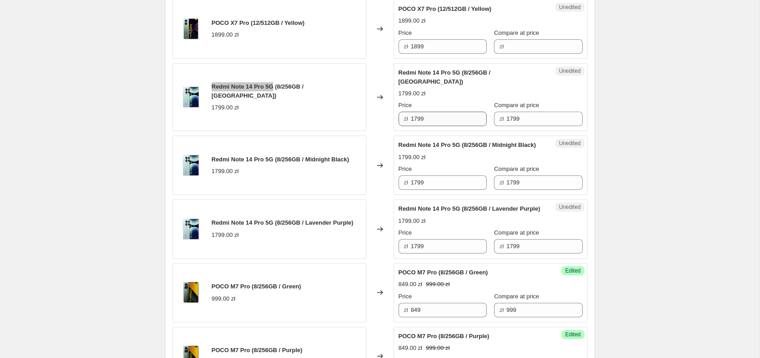
click at [447, 112] on input "1799" at bounding box center [449, 119] width 76 height 14
click at [433, 112] on input "1799" at bounding box center [449, 119] width 76 height 14
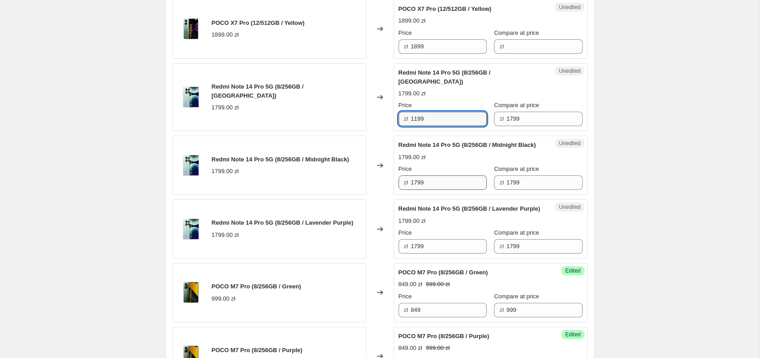
type input "1199"
click at [441, 185] on input "1799" at bounding box center [449, 182] width 76 height 14
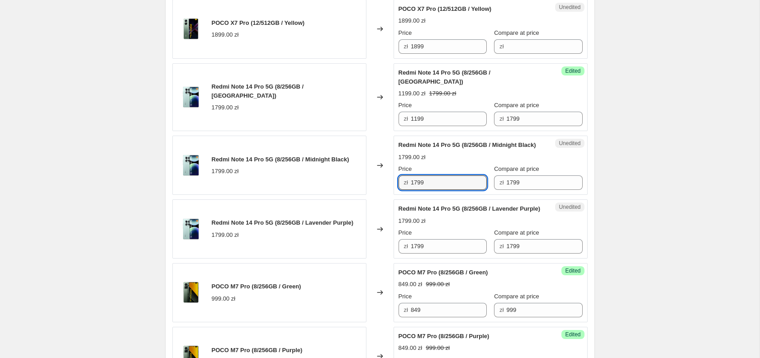
paste input "1"
type input "1199"
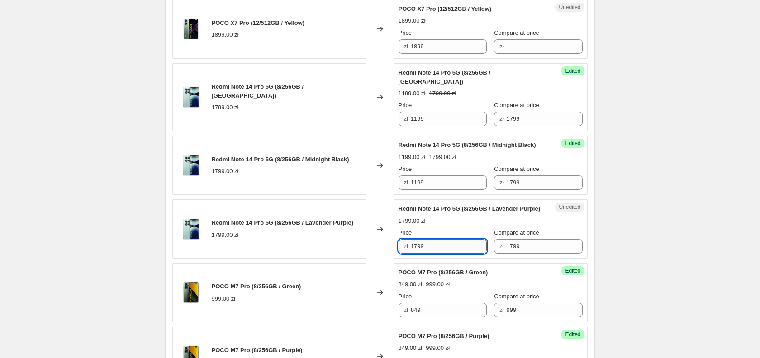
click at [429, 254] on input "1799" at bounding box center [449, 246] width 76 height 14
paste input "1"
type input "1199"
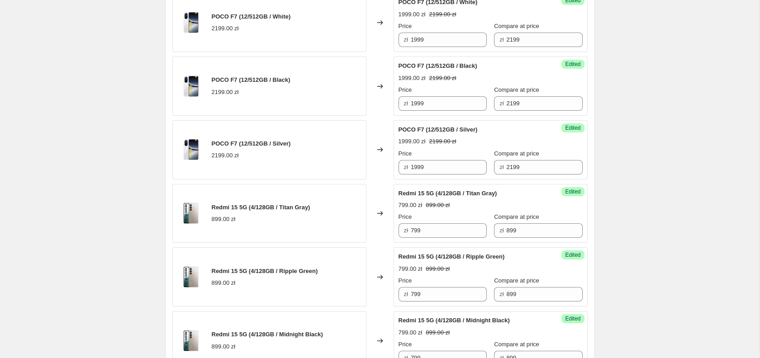
scroll to position [1428, 0]
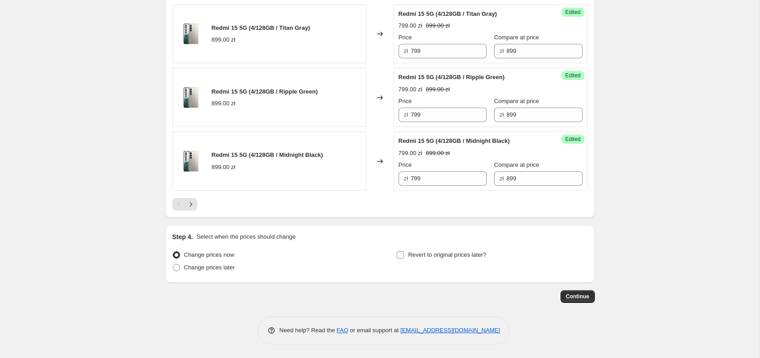
click at [418, 251] on label "Revert to original prices later?" at bounding box center [441, 255] width 90 height 13
click at [404, 251] on input "Revert to original prices later?" at bounding box center [400, 254] width 7 height 7
checkbox input "true"
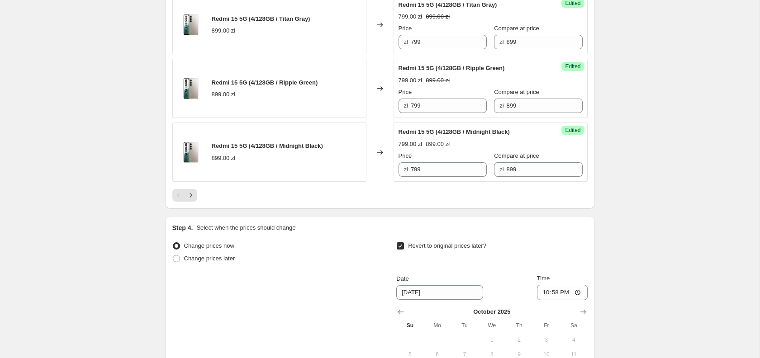
scroll to position [1582, 0]
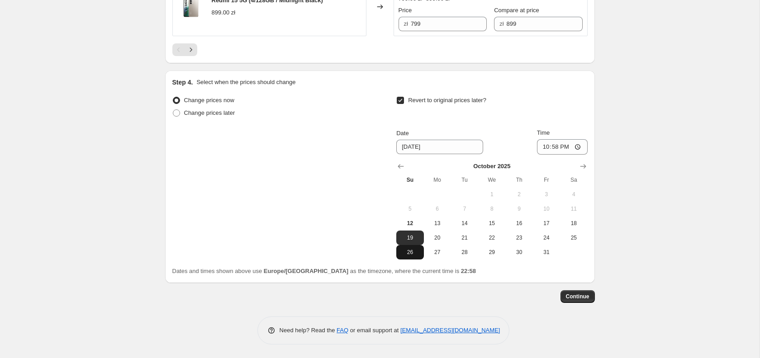
click at [409, 251] on span "26" at bounding box center [410, 252] width 20 height 7
type input "[DATE]"
click at [568, 148] on input "22:58" at bounding box center [562, 146] width 51 height 15
type input "23:55"
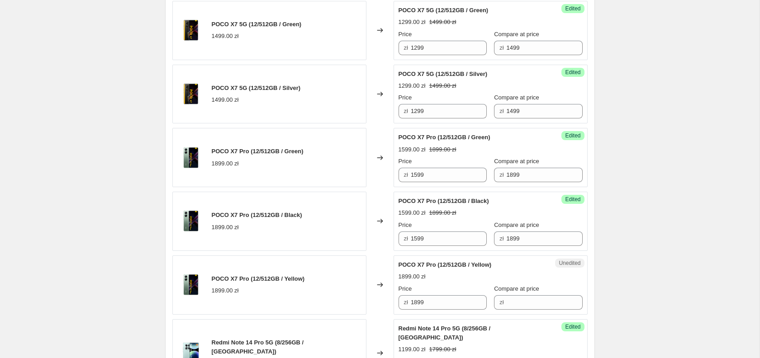
scroll to position [0, 0]
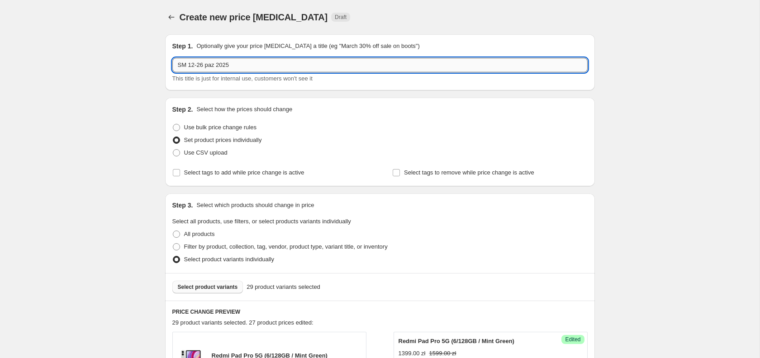
click at [186, 65] on input "SM 12-26 paz 2025" at bounding box center [379, 65] width 415 height 14
type input "SM p2 12-26 paz 2025"
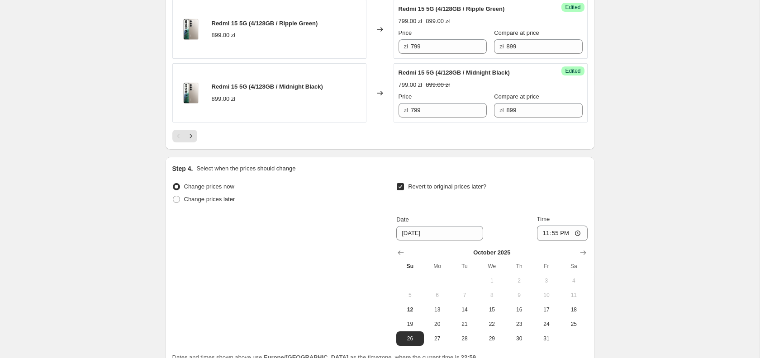
scroll to position [1582, 0]
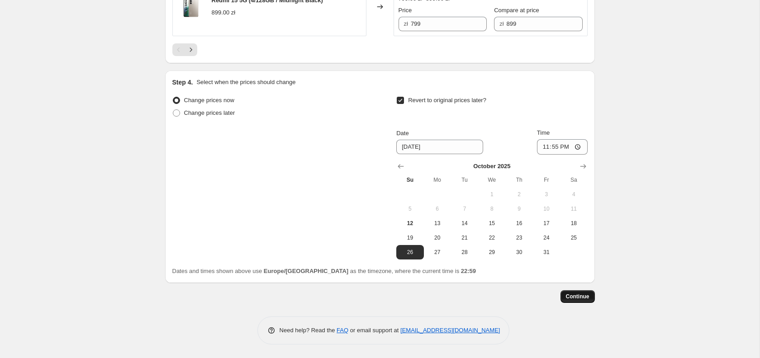
click at [582, 295] on span "Continue" at bounding box center [578, 296] width 24 height 7
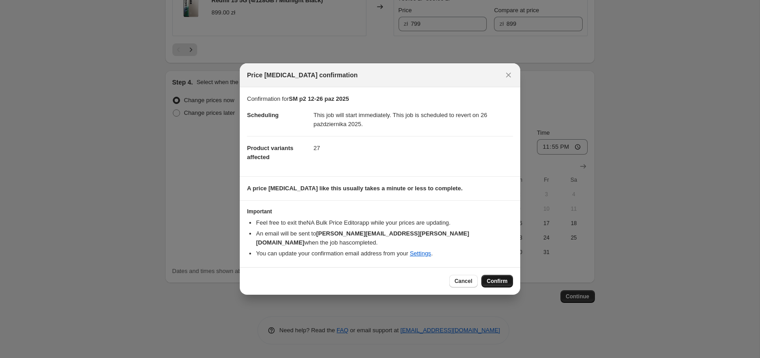
click at [499, 278] on span "Confirm" at bounding box center [497, 281] width 21 height 7
